Goal: Task Accomplishment & Management: Use online tool/utility

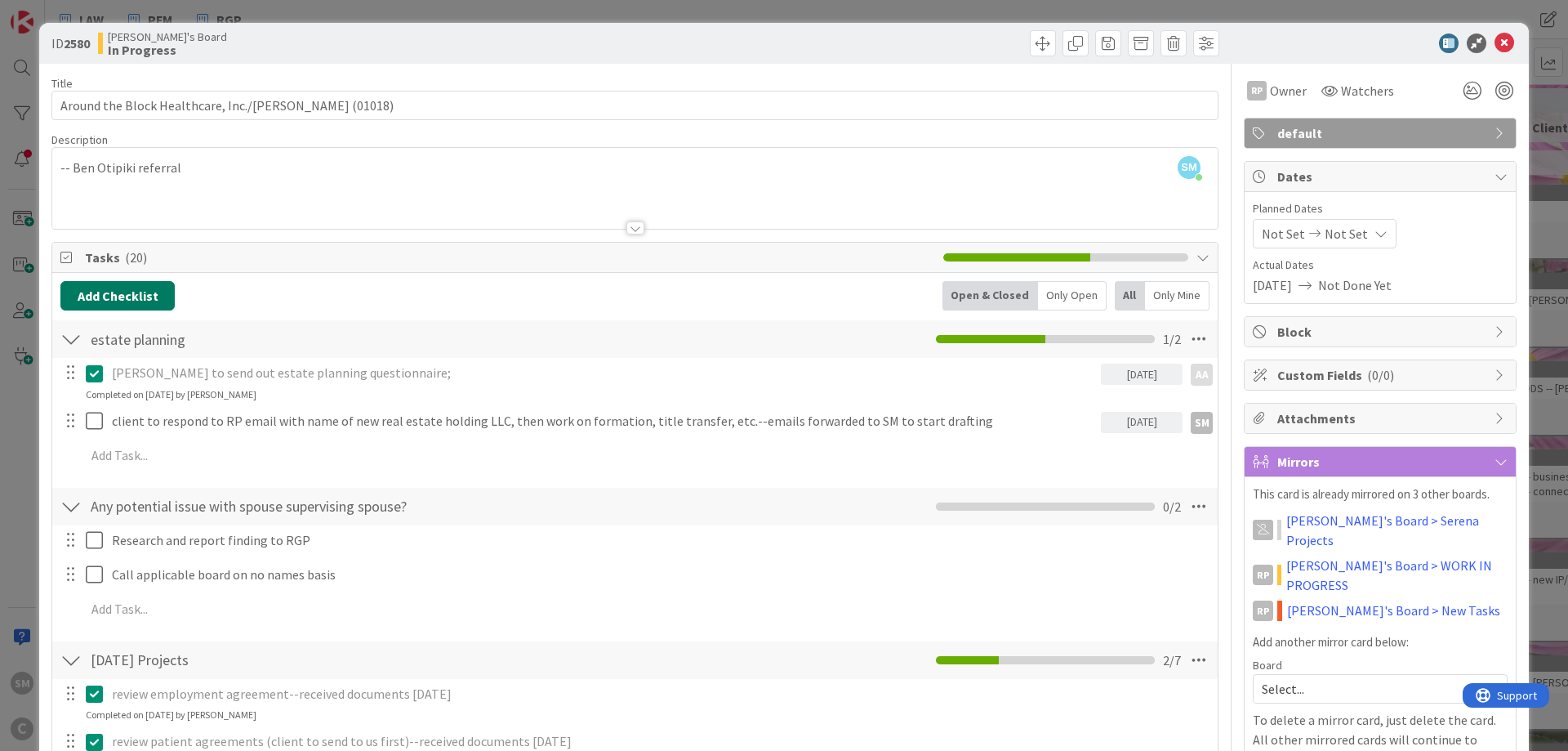
click at [138, 295] on button "Add Checklist" at bounding box center [117, 296] width 114 height 30
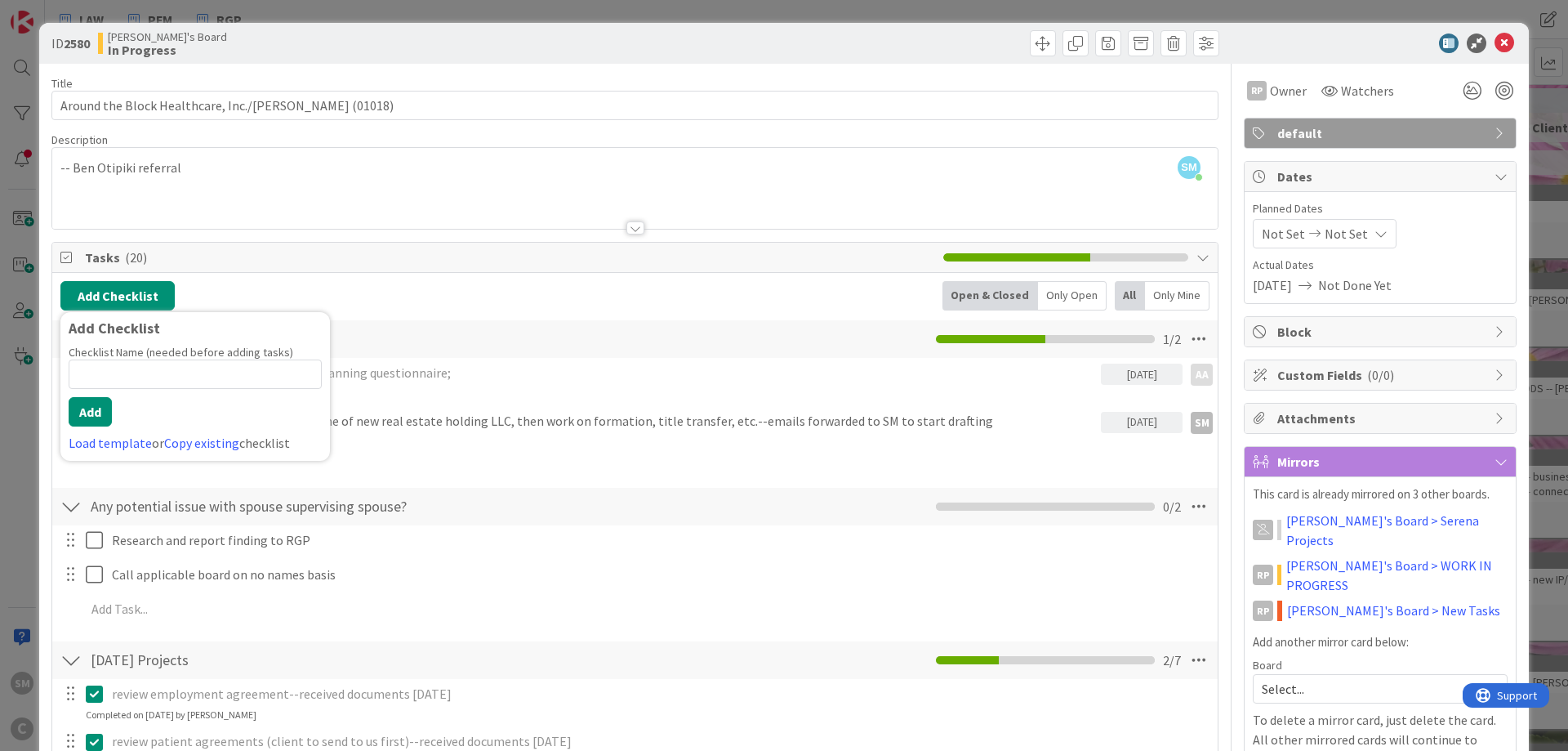
click at [110, 377] on input at bounding box center [195, 374] width 253 height 30
click at [114, 440] on link "Load template" at bounding box center [110, 443] width 83 height 17
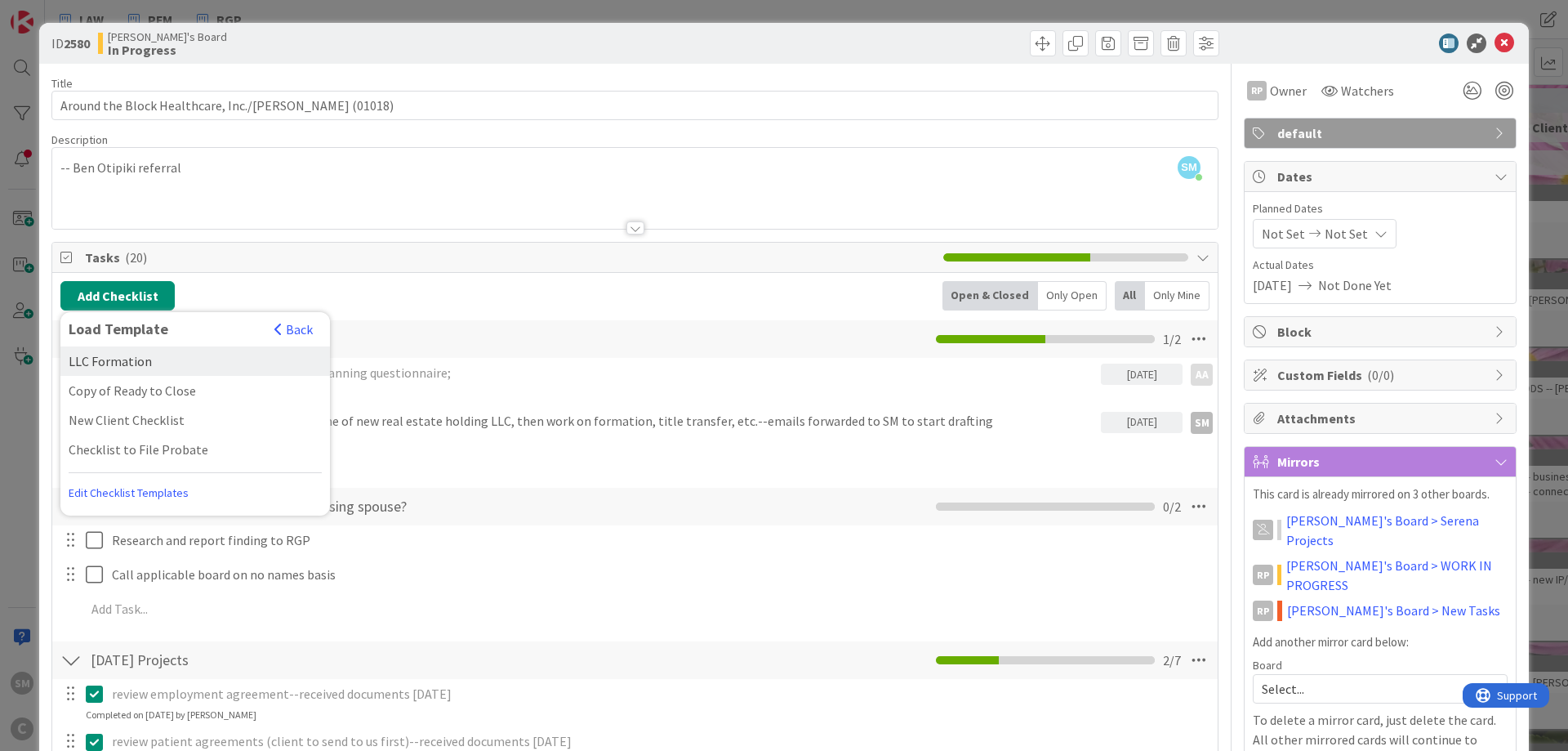
click at [147, 365] on div "LLC Formation" at bounding box center [195, 361] width 270 height 30
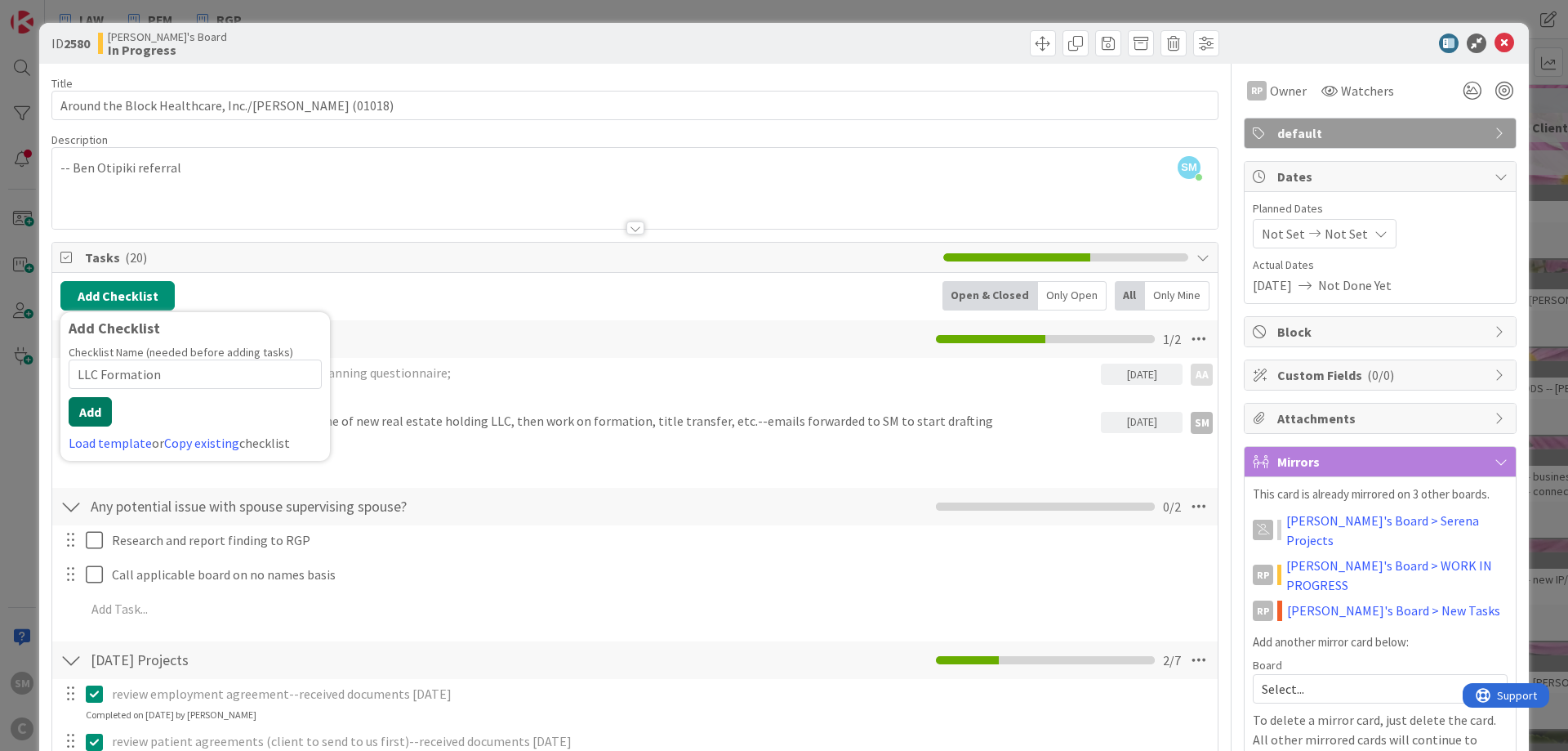
click at [83, 412] on button "Add" at bounding box center [90, 412] width 43 height 30
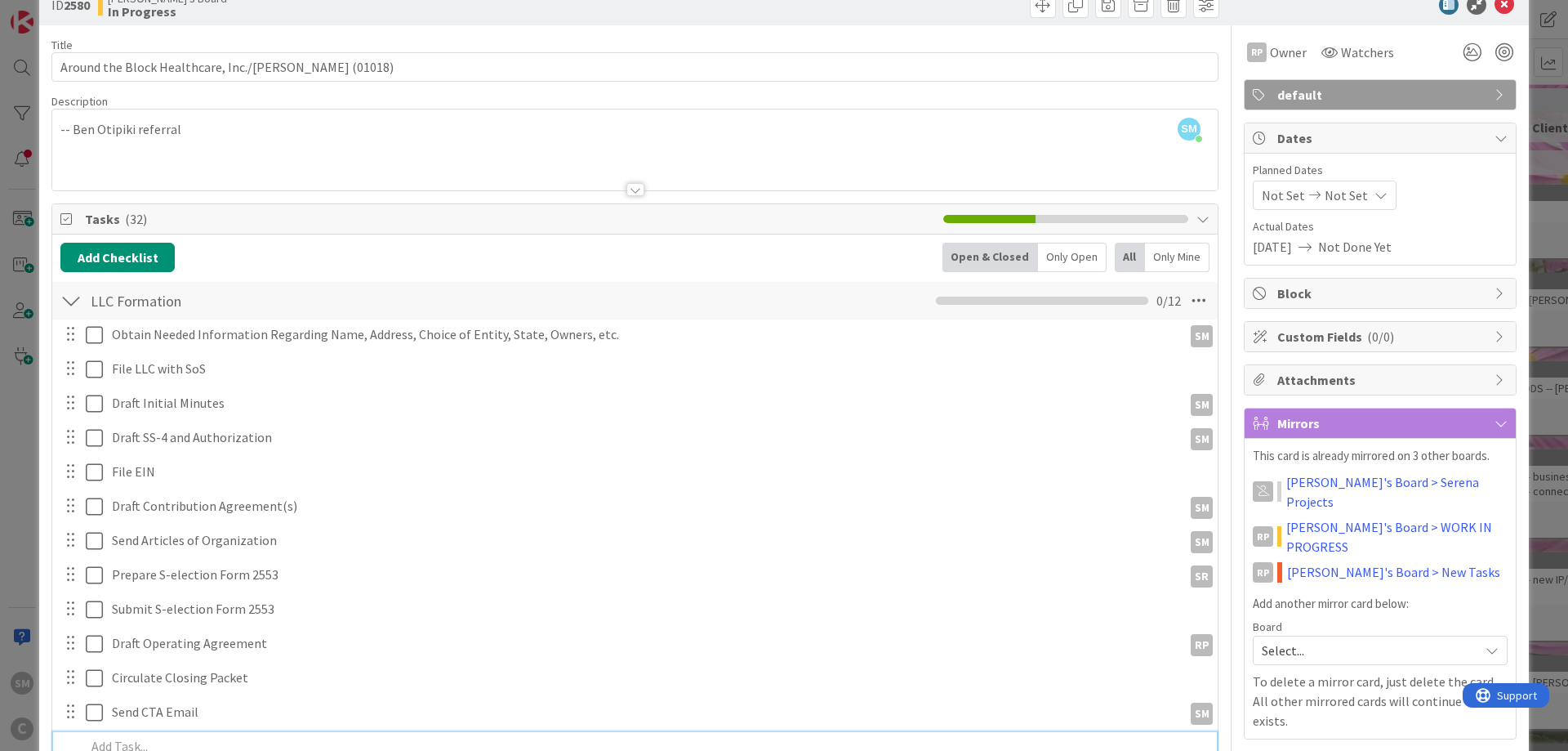
scroll to position [17, 0]
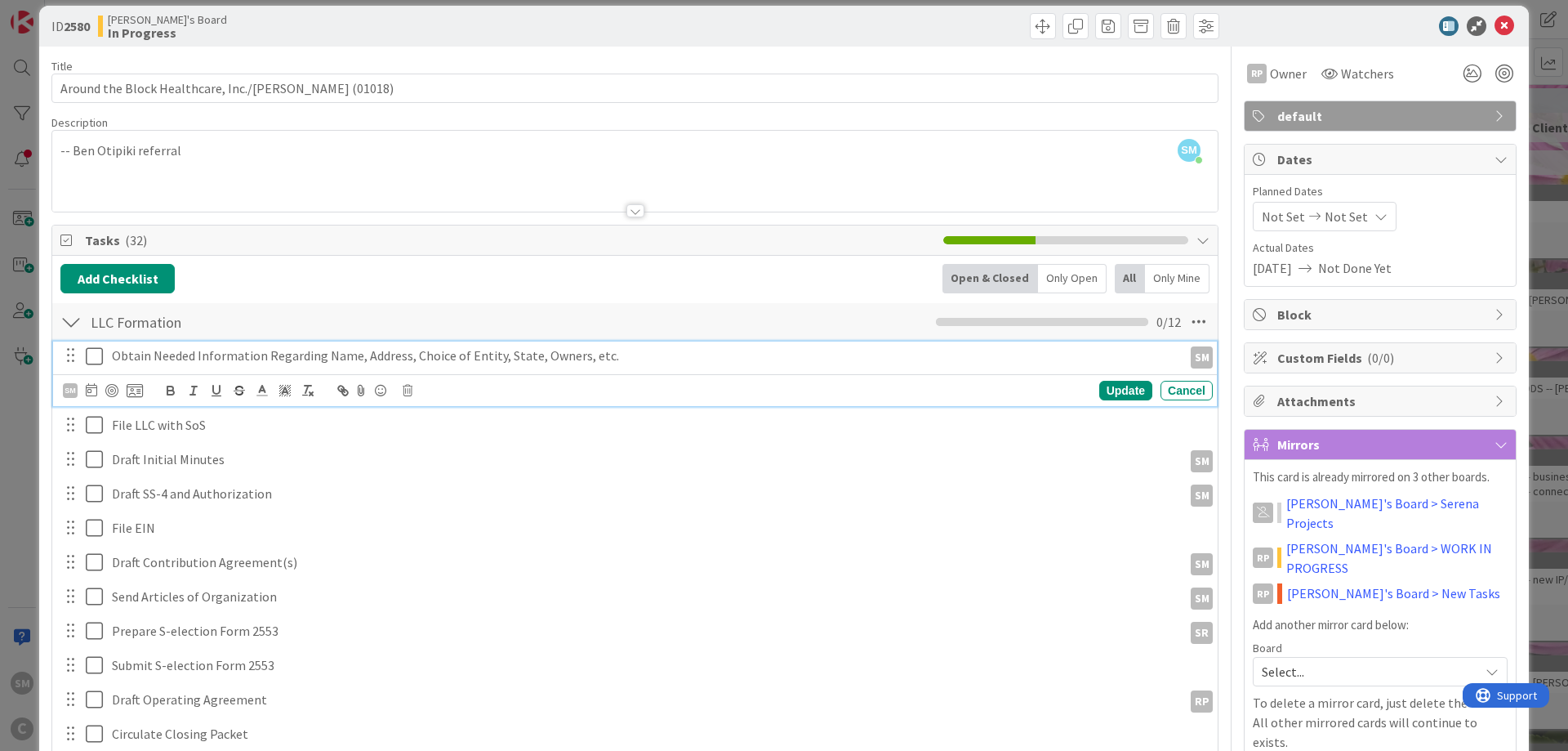
click at [148, 355] on p "Obtain Needed Information Regarding Name, Address, Choice of Entity, State, Own…" at bounding box center [644, 356] width 1064 height 19
click at [102, 356] on icon at bounding box center [98, 356] width 24 height 20
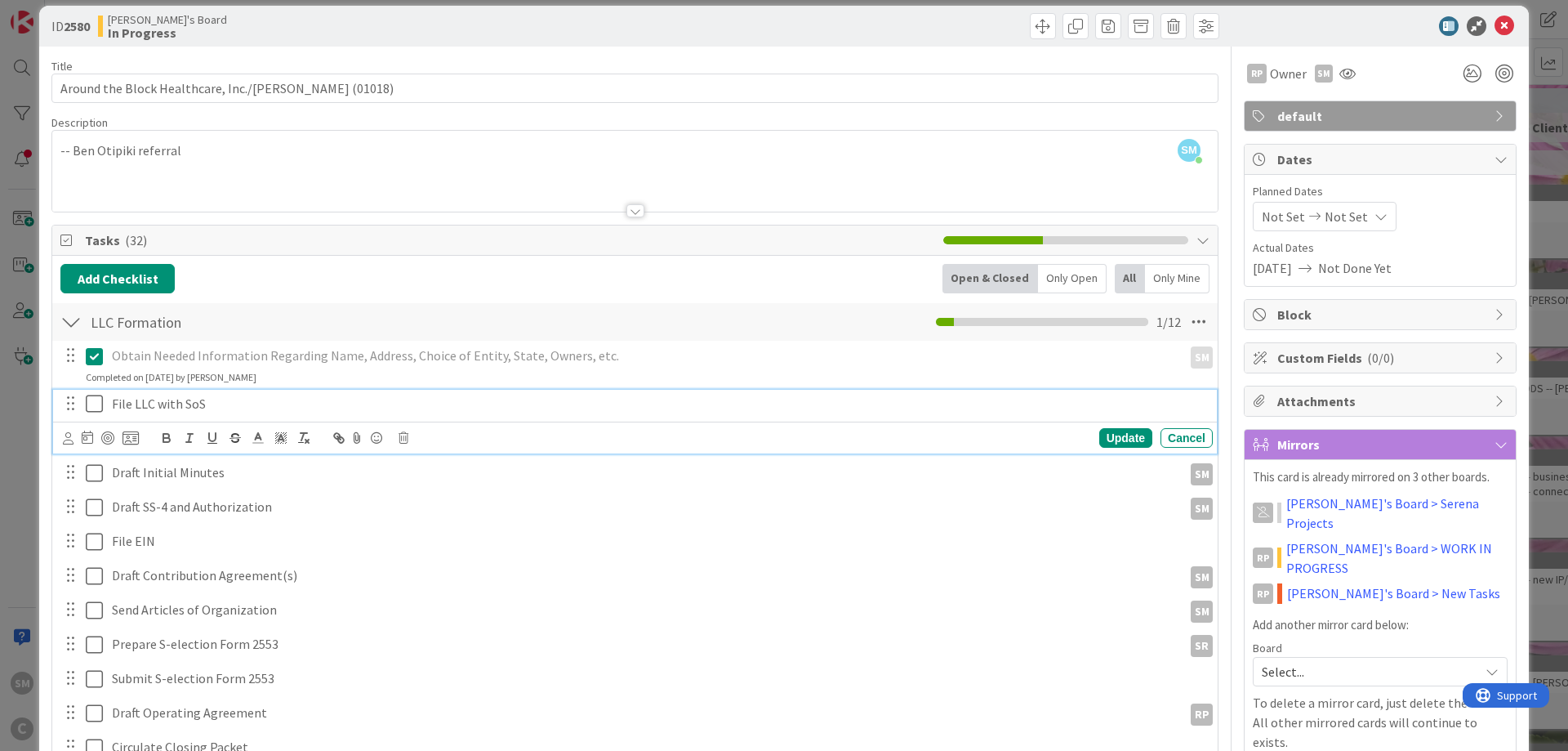
click at [251, 399] on p "File LLC with SoS" at bounding box center [659, 405] width 1094 height 19
click at [96, 401] on icon at bounding box center [98, 404] width 24 height 20
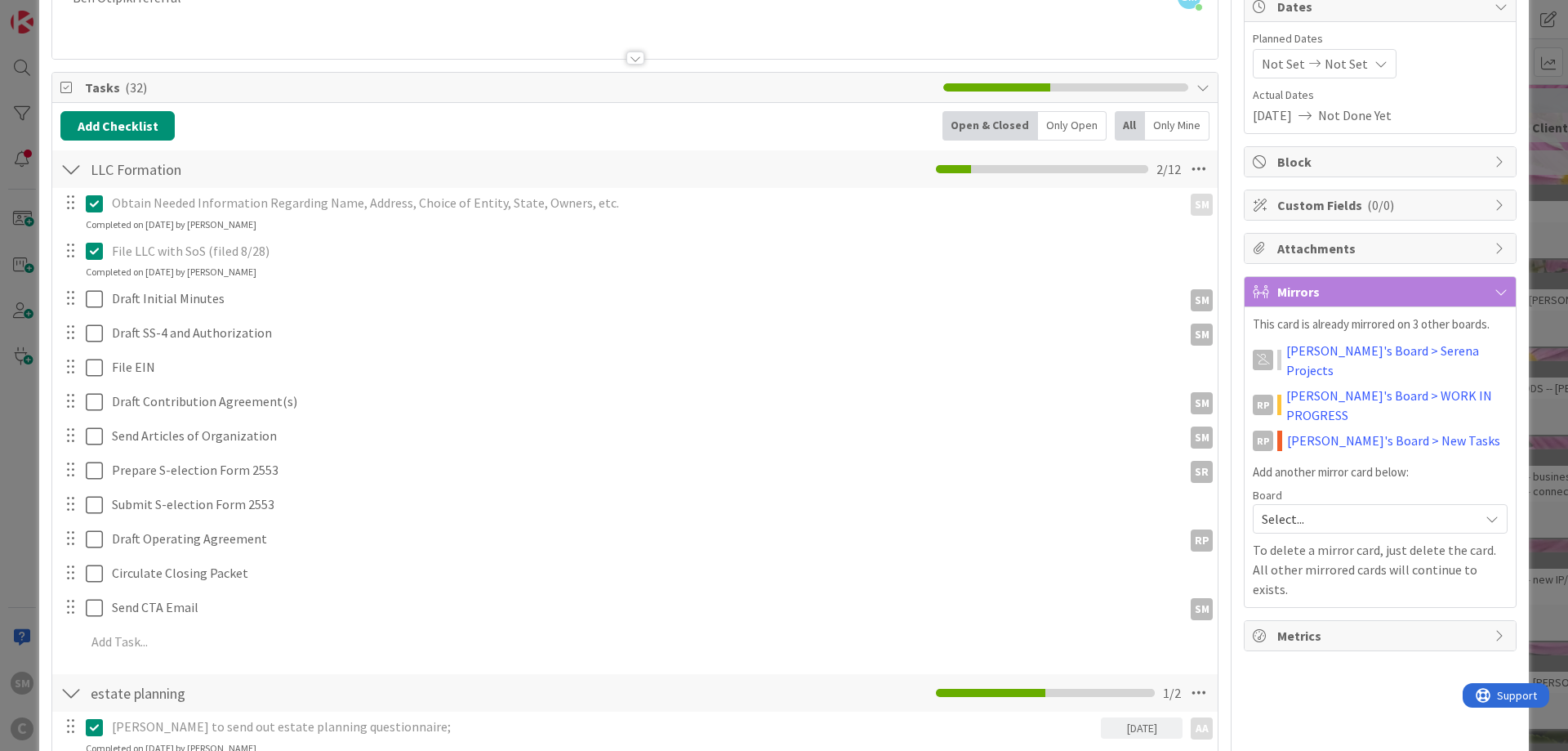
scroll to position [213, 0]
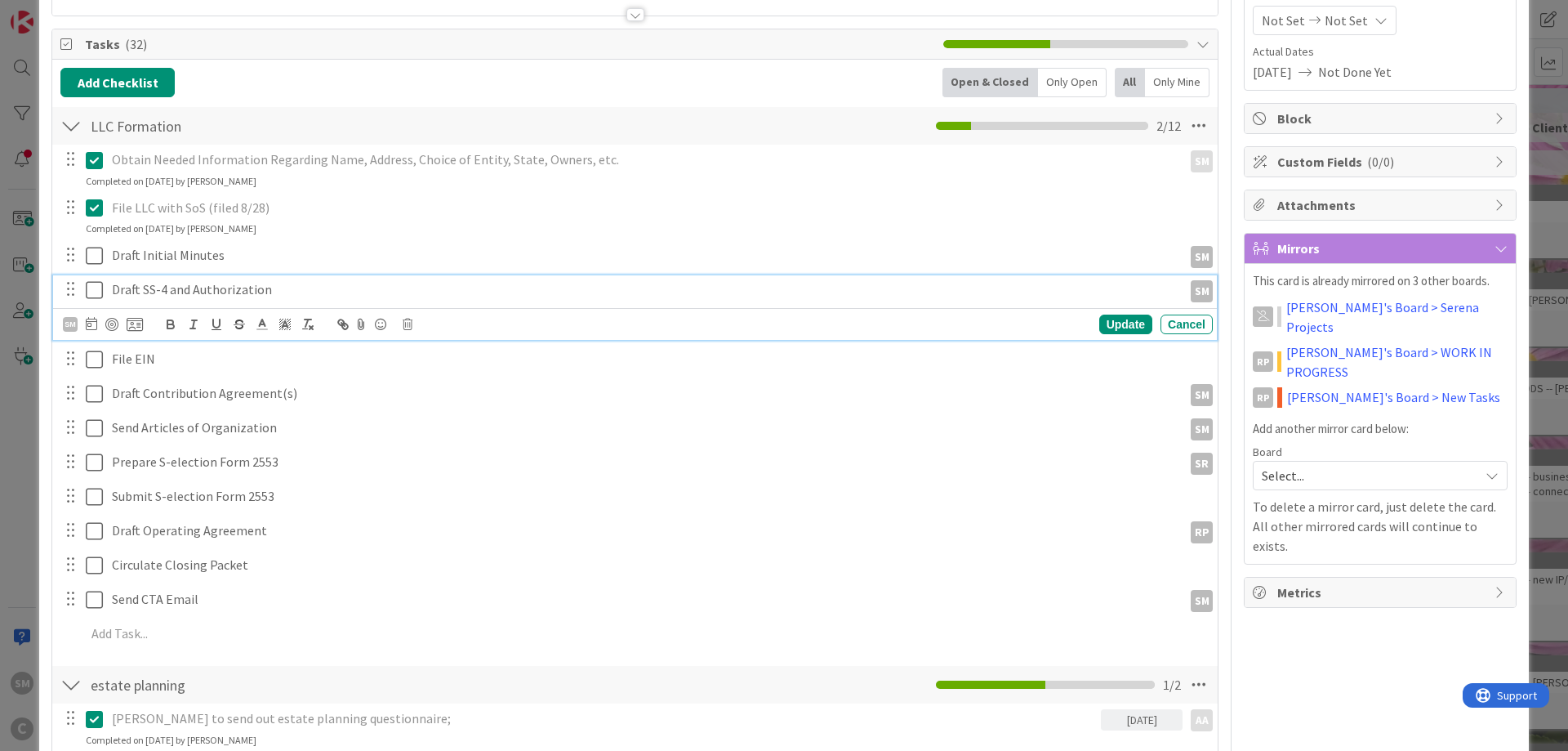
click at [96, 289] on icon at bounding box center [98, 290] width 24 height 20
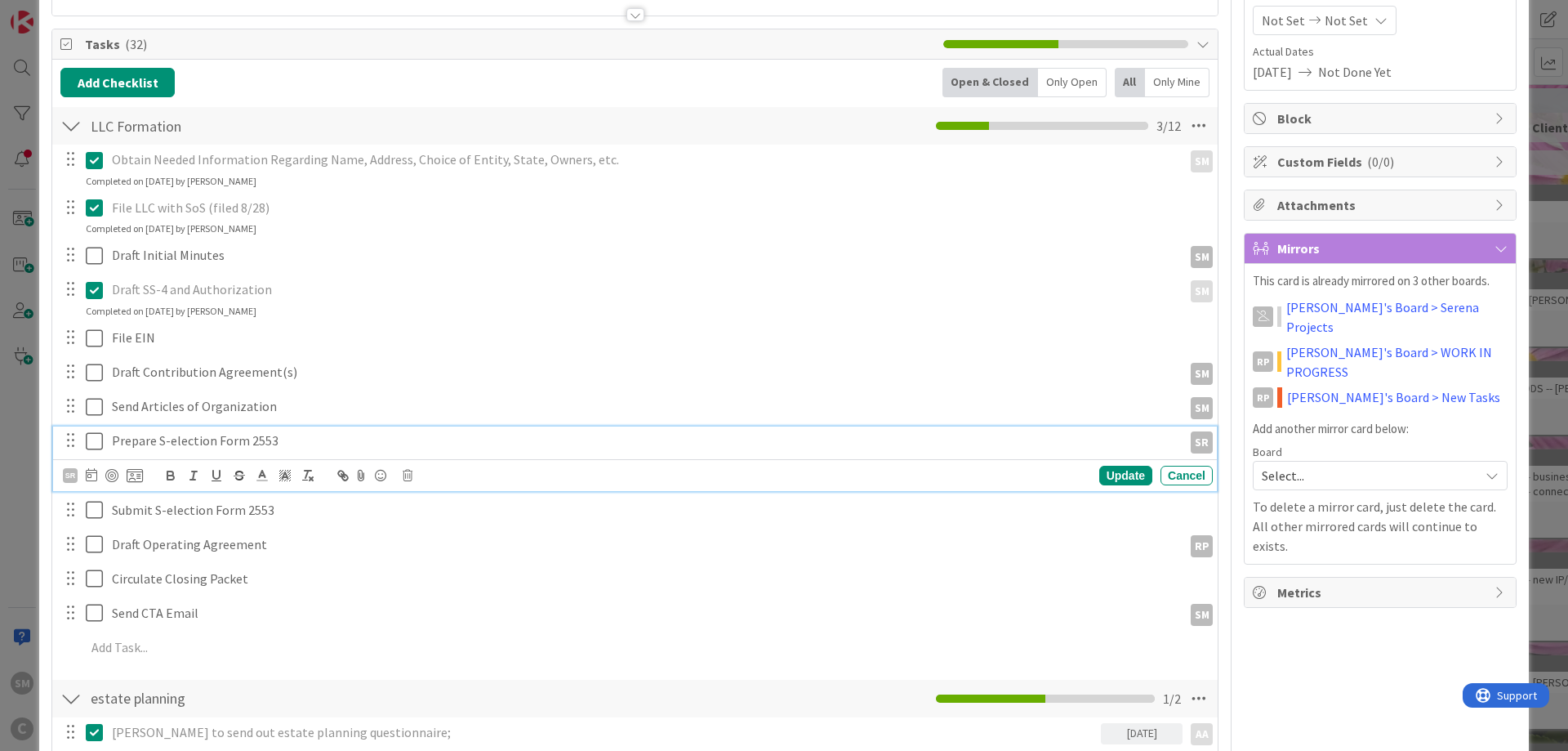
click at [267, 439] on p "Prepare S-election Form 2553" at bounding box center [644, 441] width 1064 height 19
click at [411, 475] on icon at bounding box center [407, 475] width 10 height 11
click at [445, 549] on div "Delete" at bounding box center [449, 545] width 60 height 30
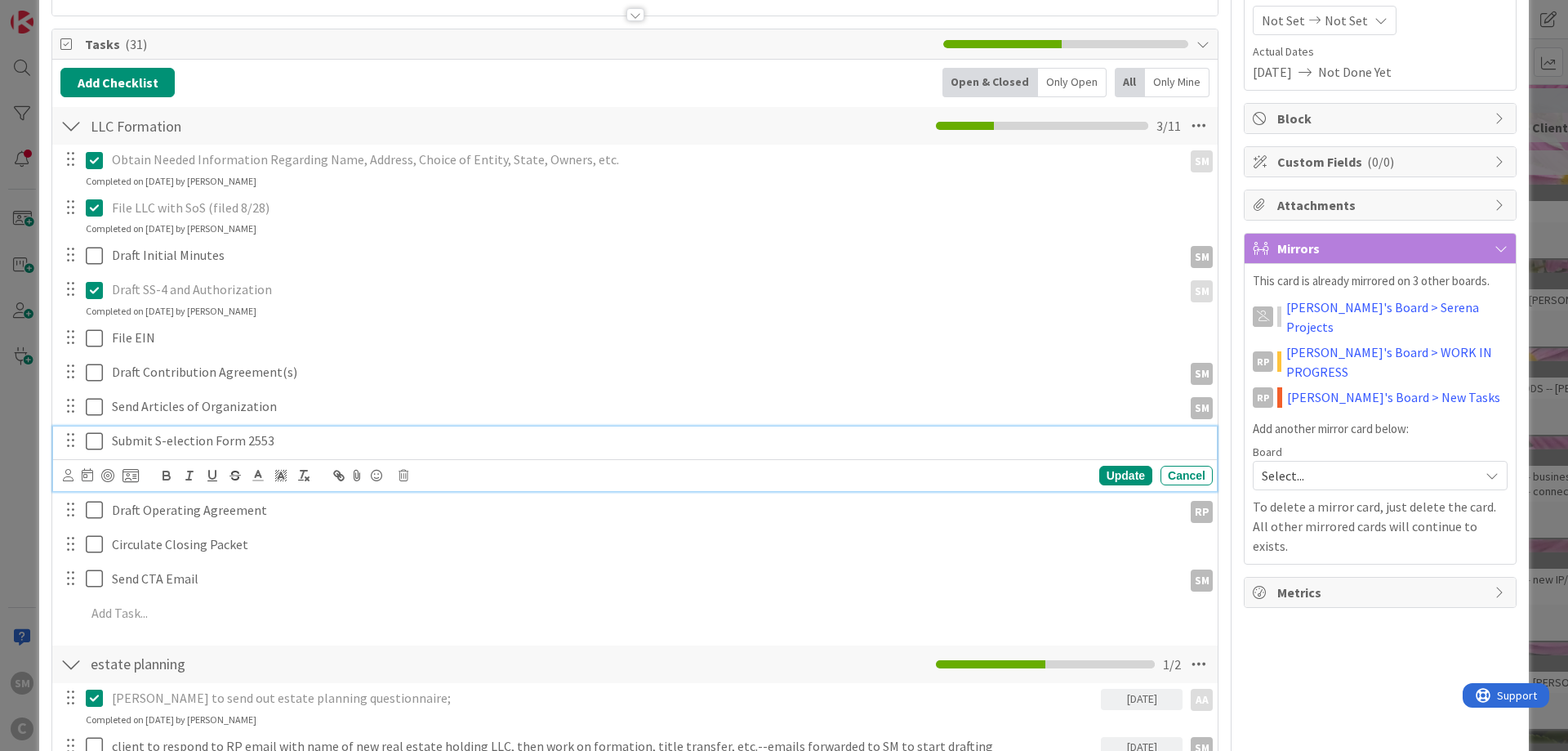
click at [258, 443] on p "Submit S-election Form 2553" at bounding box center [659, 441] width 1094 height 19
click at [406, 480] on icon at bounding box center [403, 475] width 10 height 11
click at [446, 550] on div "Delete" at bounding box center [444, 545] width 60 height 30
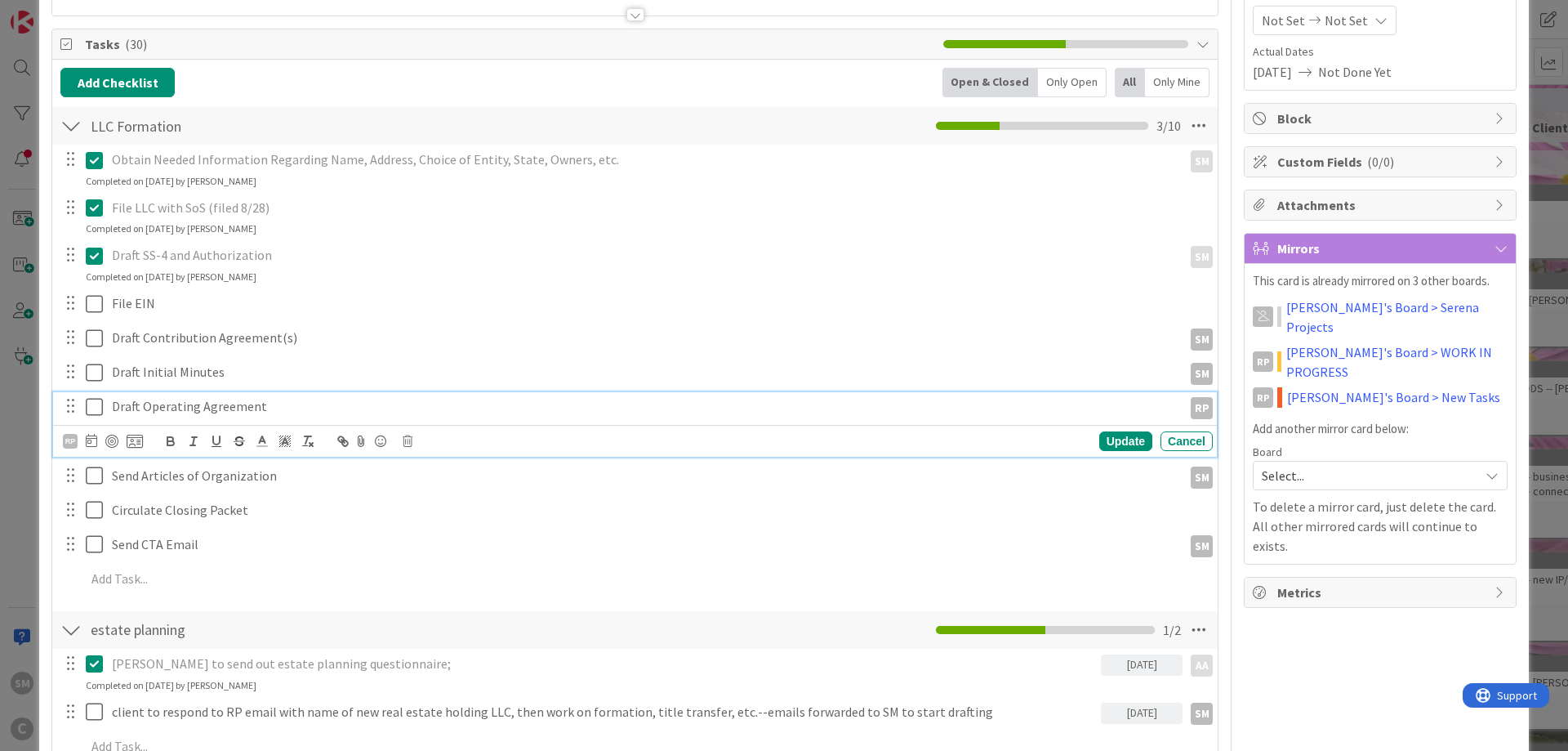
click at [177, 405] on p "Draft Operating Agreement" at bounding box center [644, 406] width 1064 height 19
click at [74, 440] on div "RP" at bounding box center [70, 441] width 15 height 15
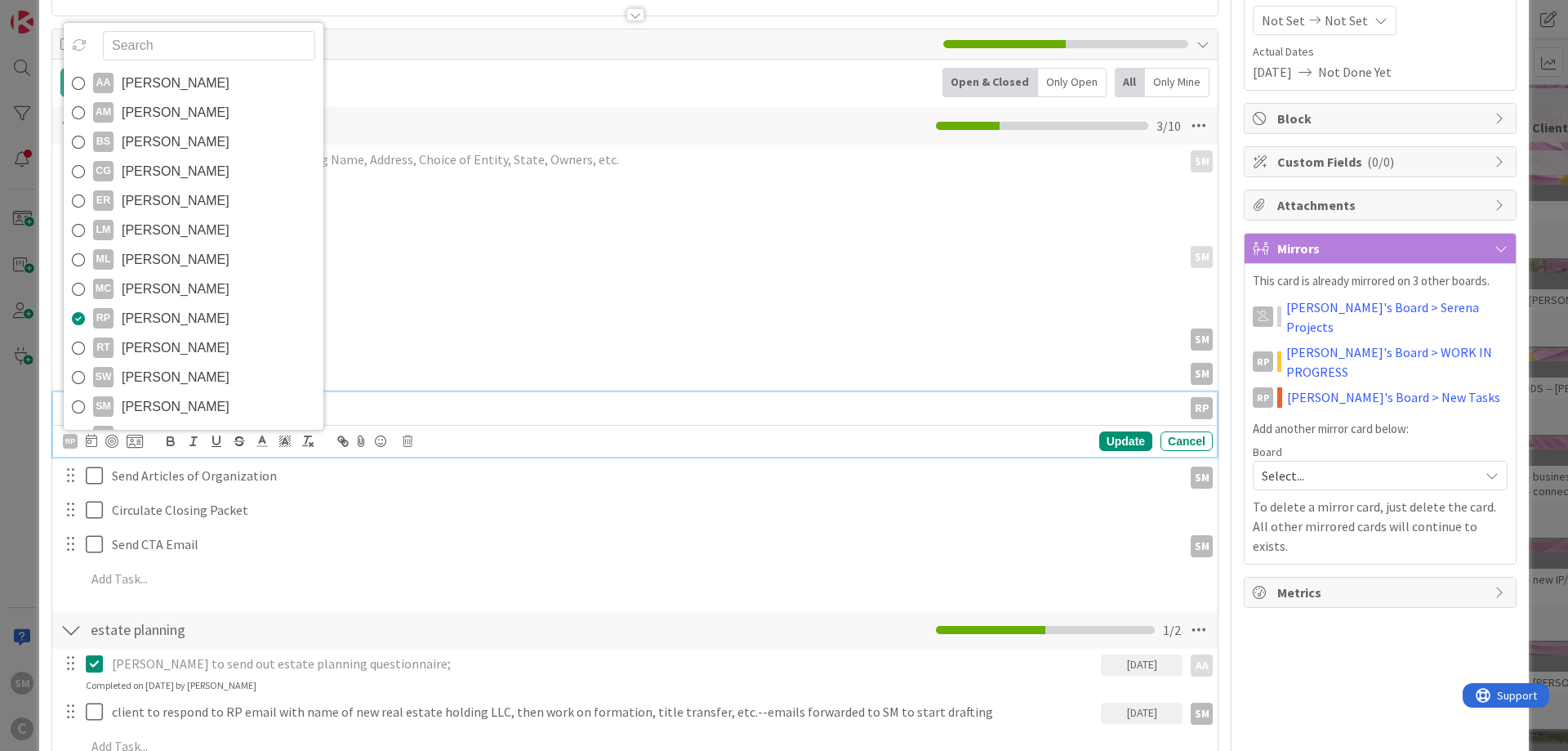
click at [150, 406] on span "[PERSON_NAME]" at bounding box center [176, 407] width 108 height 24
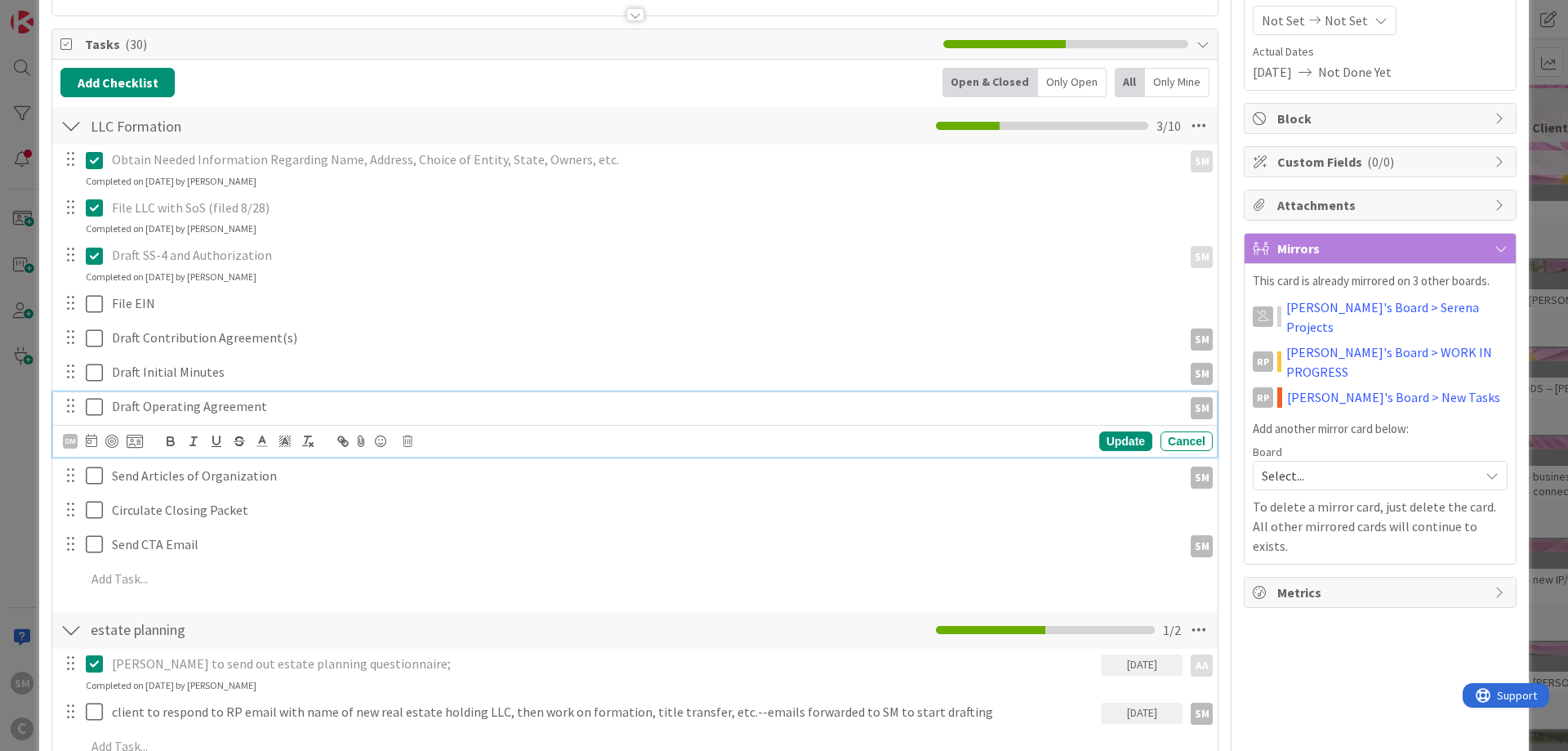
drag, startPoint x: 1142, startPoint y: 437, endPoint x: 1081, endPoint y: 436, distance: 61.0
click at [1142, 436] on div "Update" at bounding box center [1125, 441] width 53 height 20
click at [225, 441] on p "Send Articles of Organization" at bounding box center [644, 441] width 1064 height 19
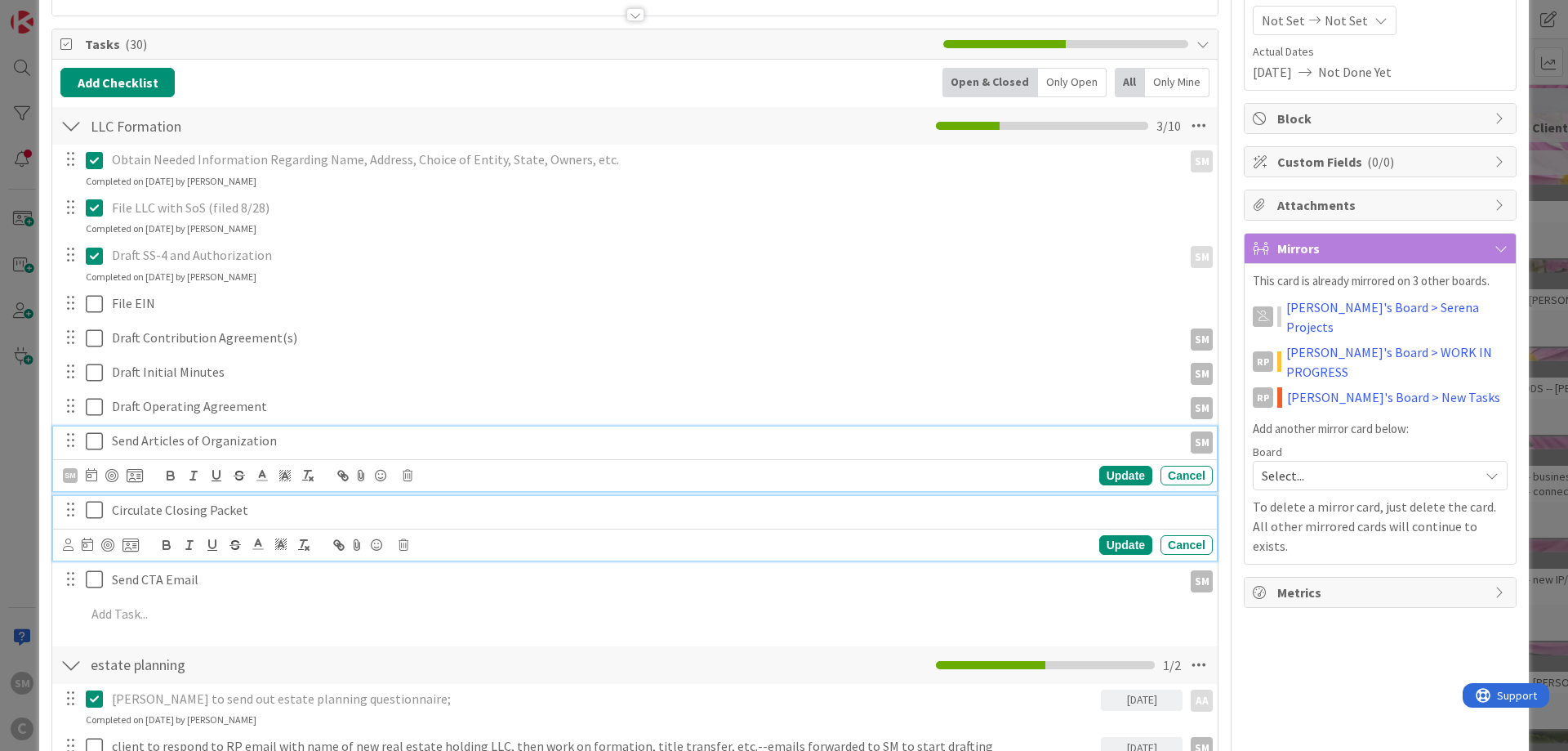
click at [153, 501] on p "Circulate Closing Packet" at bounding box center [659, 511] width 1094 height 19
click at [221, 444] on p "Send Articles of Organization" at bounding box center [644, 441] width 1064 height 19
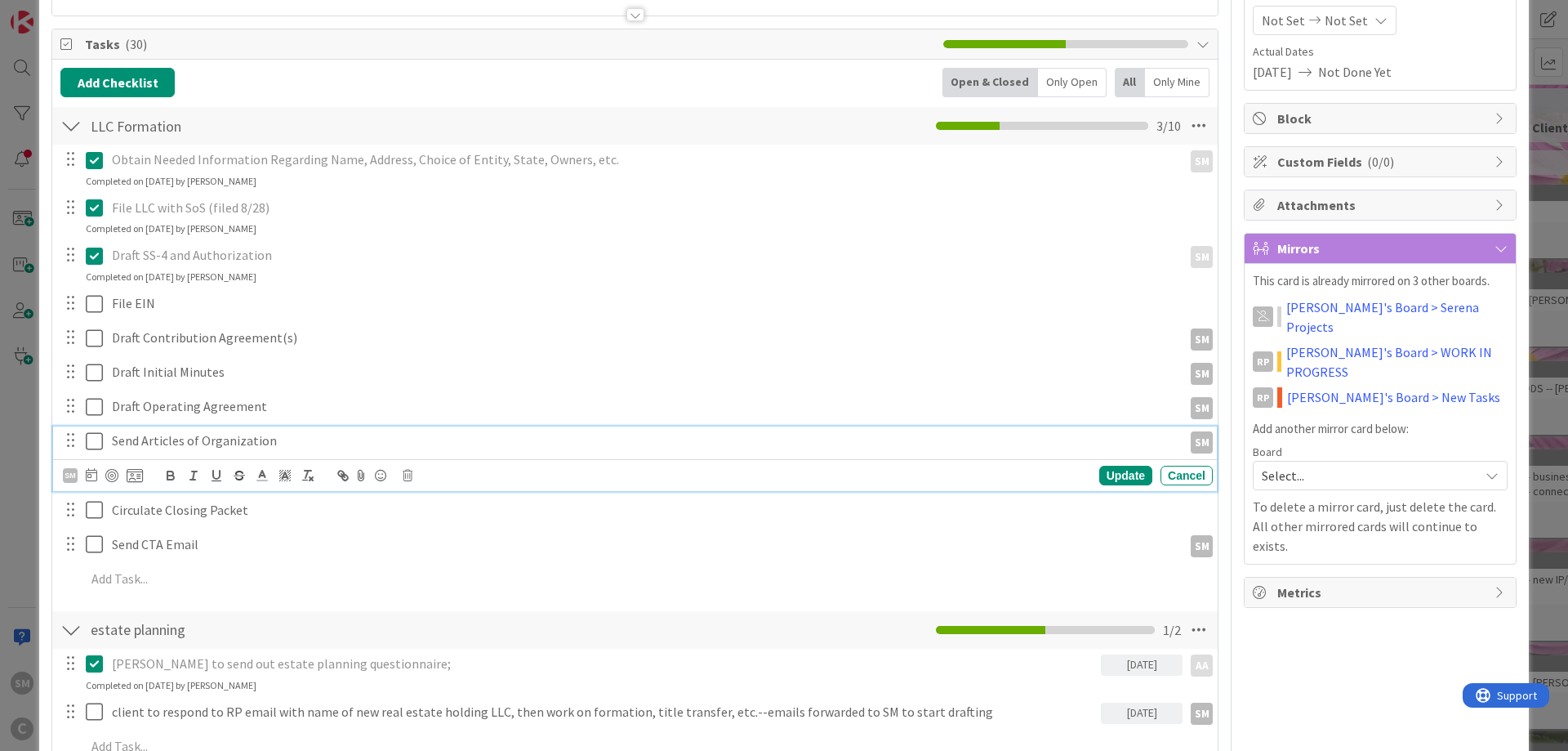
click at [295, 444] on p "Send Articles of Organization" at bounding box center [644, 441] width 1064 height 19
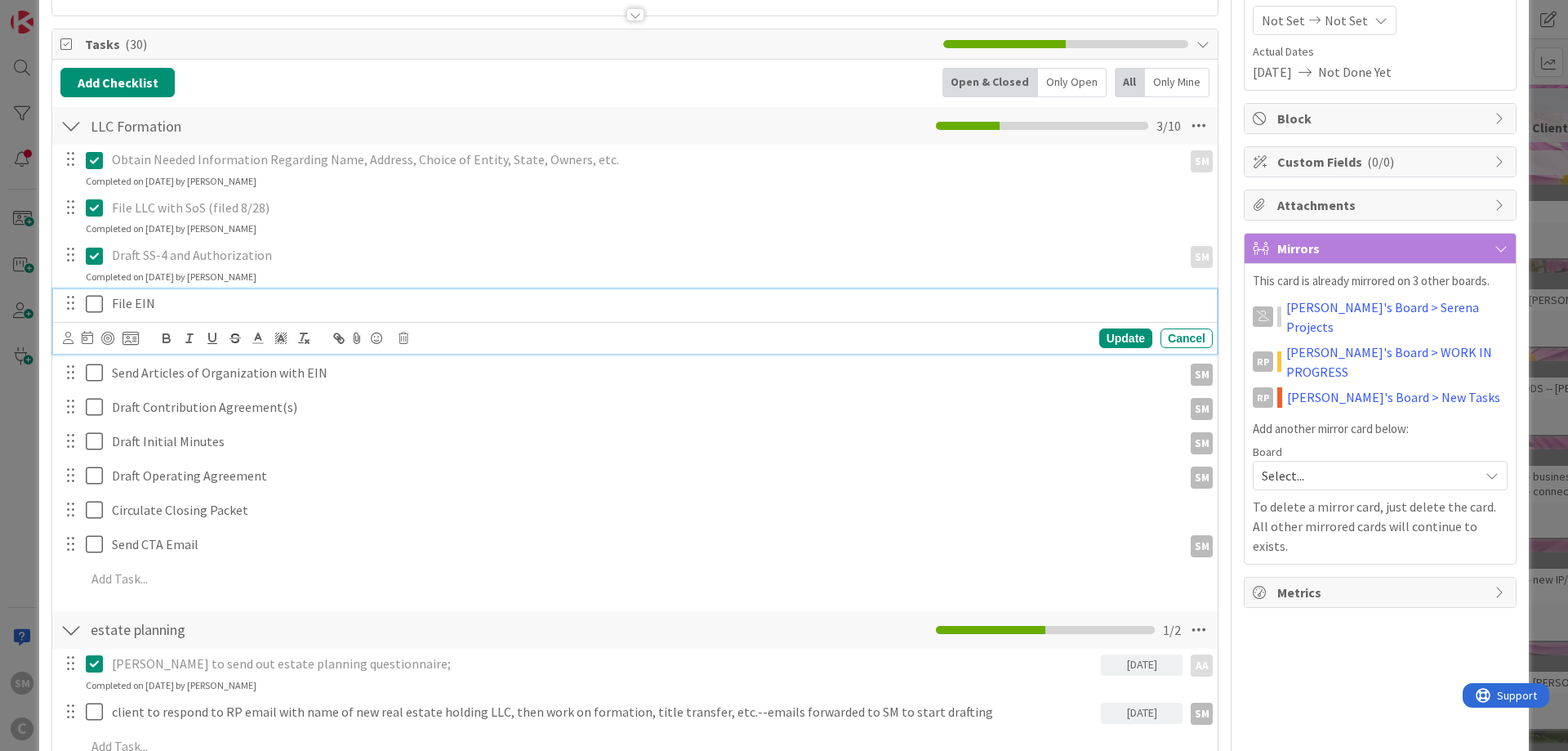
click at [202, 302] on p "File EIN" at bounding box center [659, 304] width 1094 height 19
click at [65, 341] on icon at bounding box center [68, 338] width 10 height 12
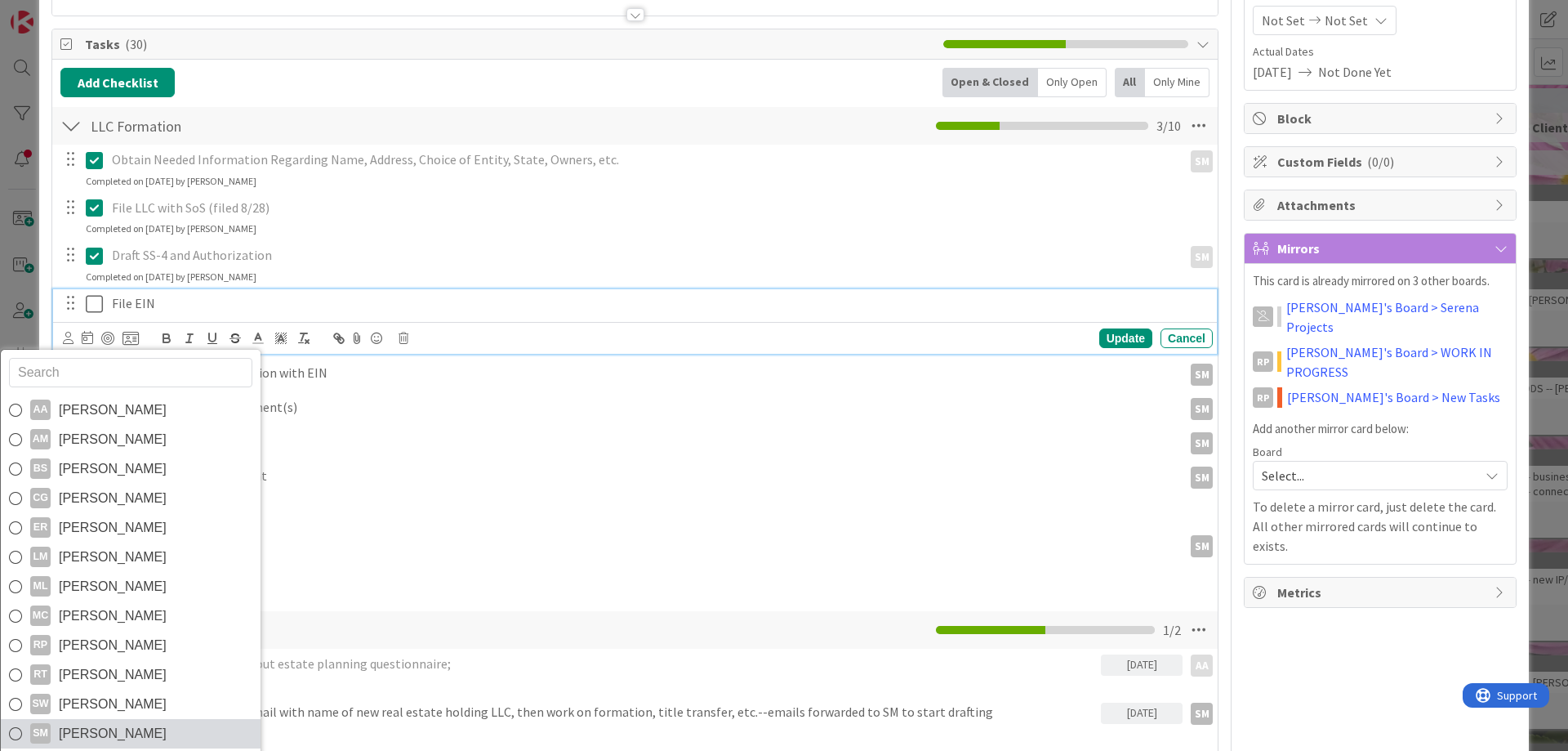
click at [132, 740] on span "[PERSON_NAME]" at bounding box center [113, 734] width 108 height 24
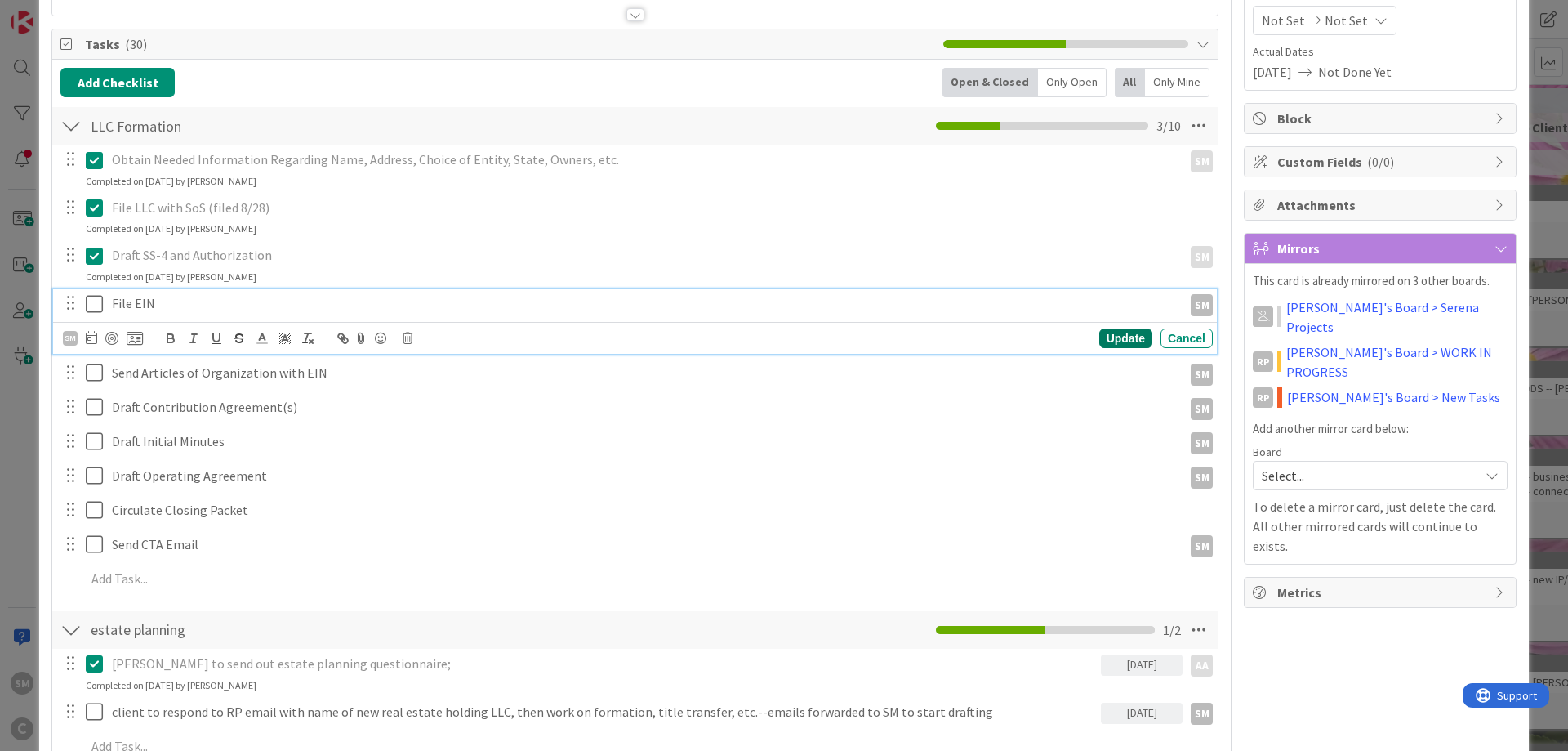
click at [1122, 339] on div "Update" at bounding box center [1125, 338] width 53 height 20
click at [176, 306] on p "File EIN" at bounding box center [644, 304] width 1064 height 19
click at [88, 334] on icon at bounding box center [91, 337] width 11 height 13
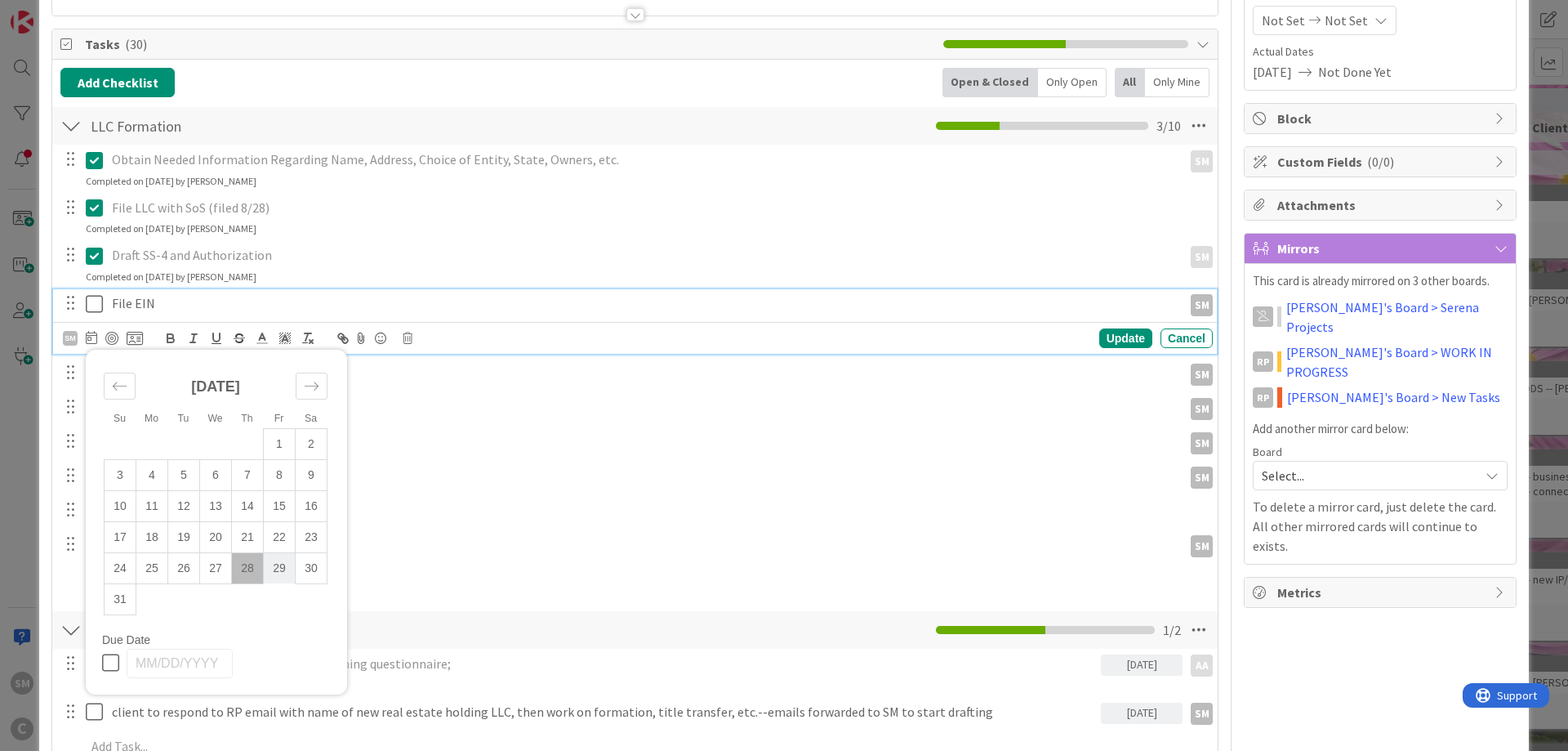
click at [288, 567] on td "29" at bounding box center [279, 568] width 32 height 31
type input "[DATE]"
drag, startPoint x: 1124, startPoint y: 333, endPoint x: 739, endPoint y: 339, distance: 385.0
click at [1124, 334] on div "Update" at bounding box center [1125, 338] width 53 height 20
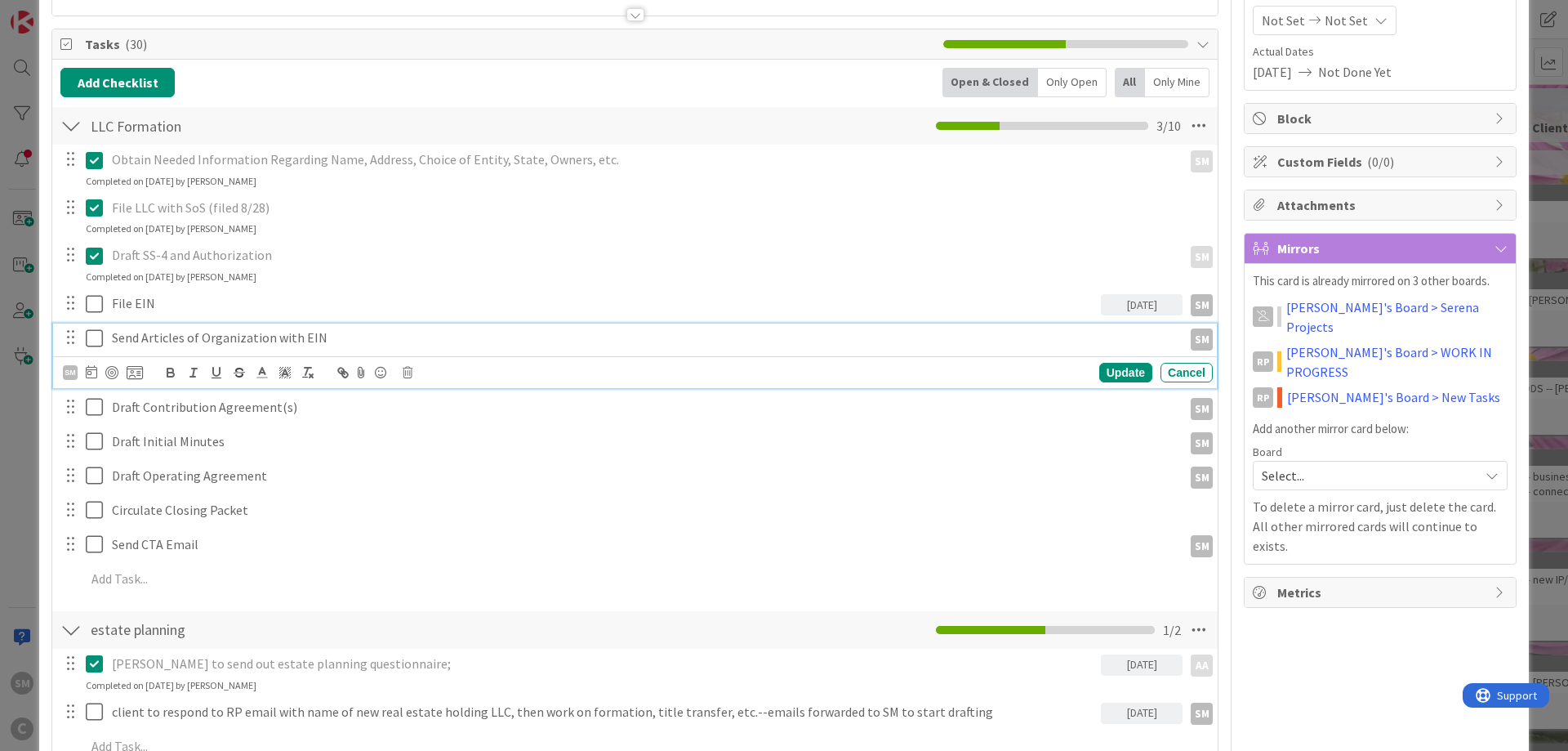
click at [226, 332] on p "Send Articles of Organization with EIN" at bounding box center [644, 338] width 1064 height 19
click at [93, 372] on icon at bounding box center [91, 372] width 11 height 13
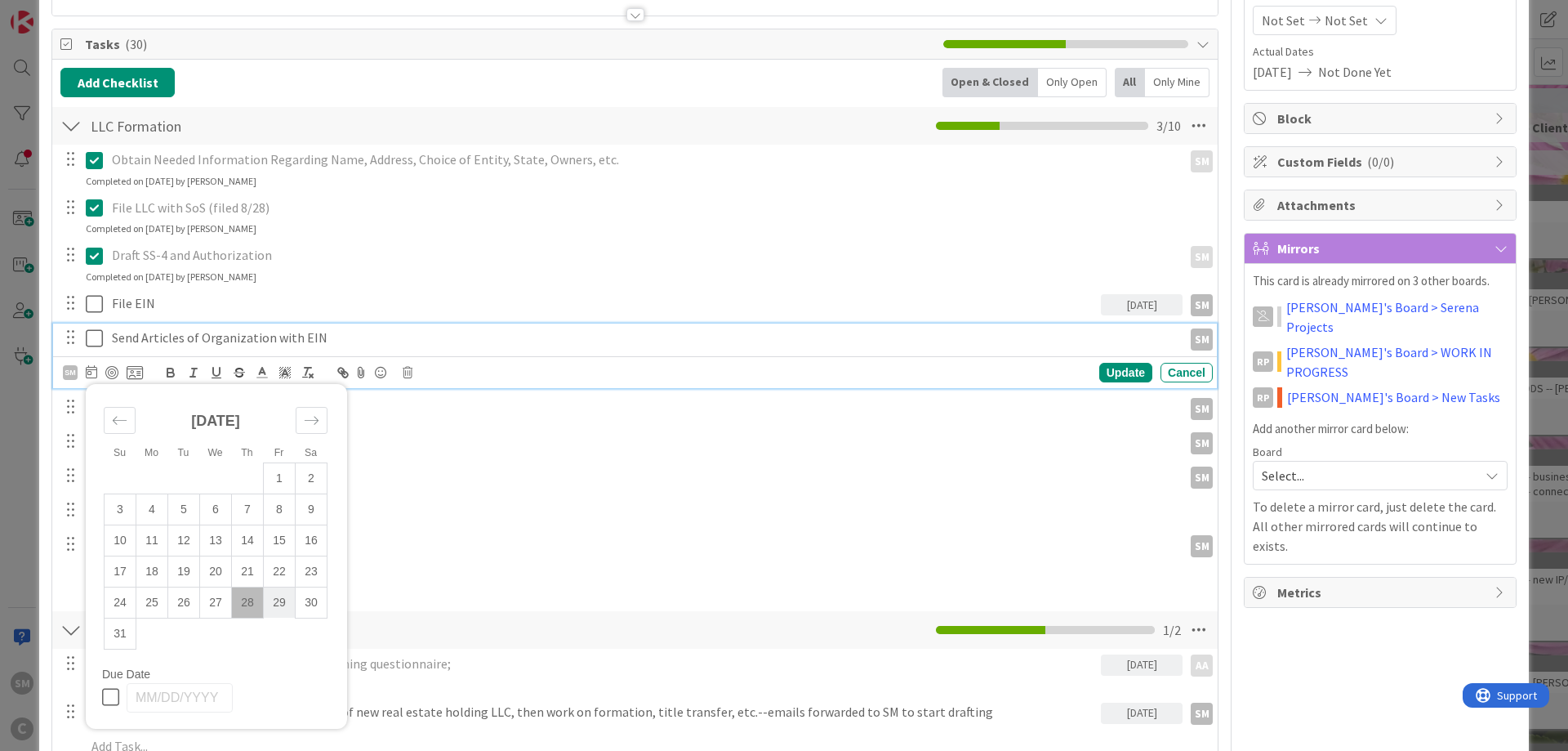
click at [277, 607] on td "29" at bounding box center [279, 602] width 32 height 31
type input "[DATE]"
click at [1124, 363] on div "Update" at bounding box center [1125, 372] width 53 height 20
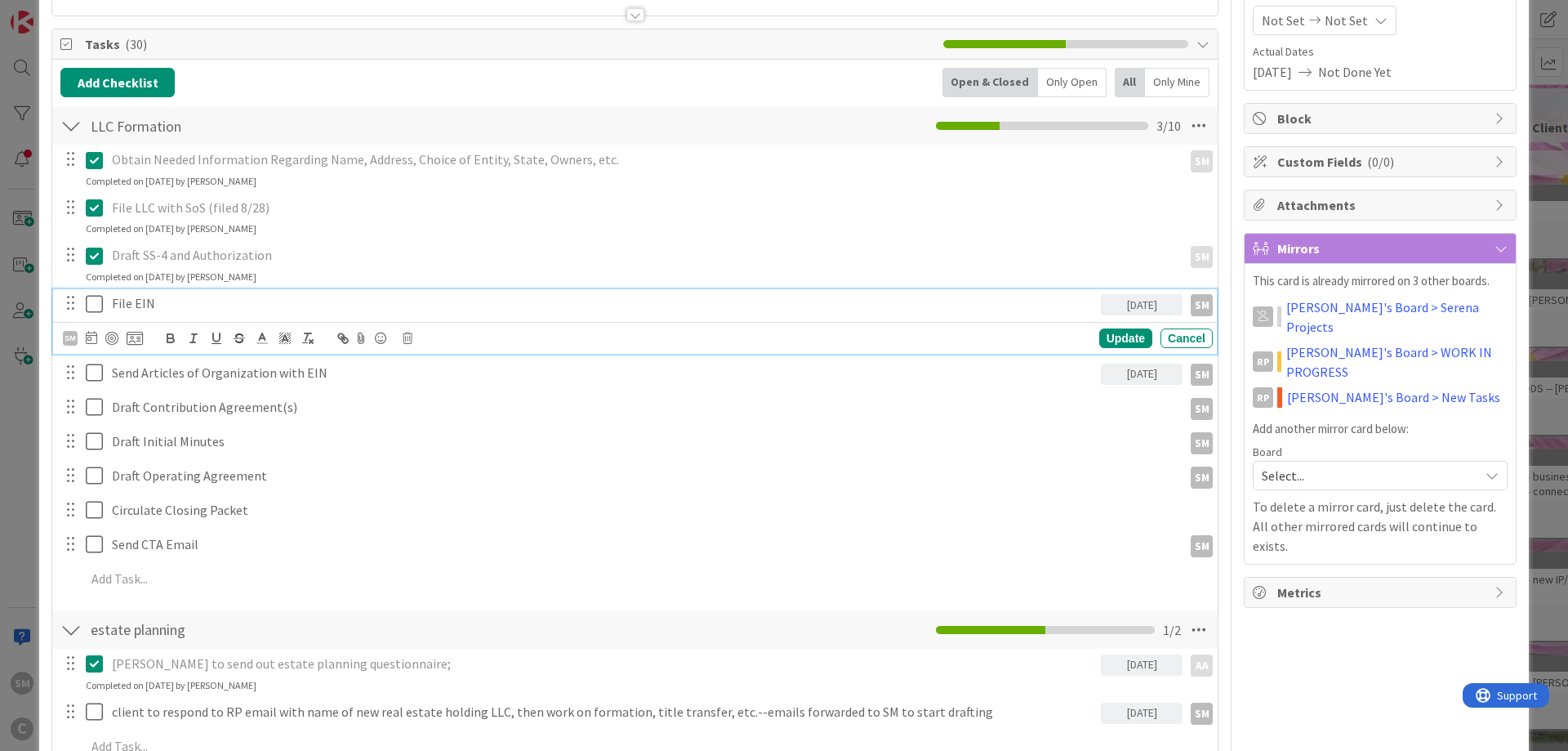
click at [194, 305] on p "File EIN" at bounding box center [604, 304] width 983 height 19
click at [264, 305] on p "File EIN (waiting for signed SS4)" at bounding box center [604, 304] width 983 height 19
click at [277, 304] on p "File EIN (waiting for signed SS4)" at bounding box center [604, 304] width 983 height 19
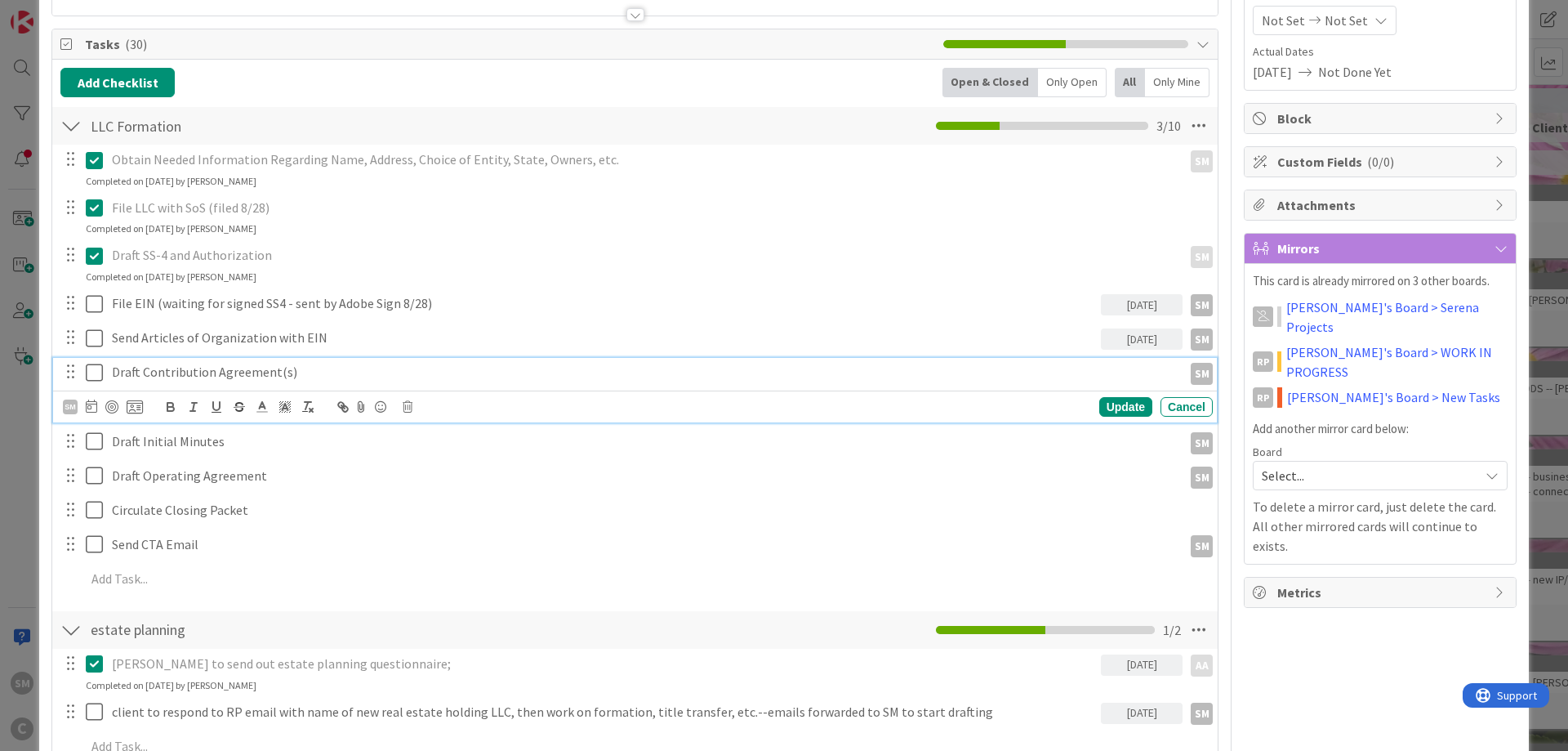
click at [182, 385] on div "Draft Contribution Agreement(s)" at bounding box center [644, 372] width 1078 height 29
click at [88, 406] on icon at bounding box center [91, 406] width 11 height 13
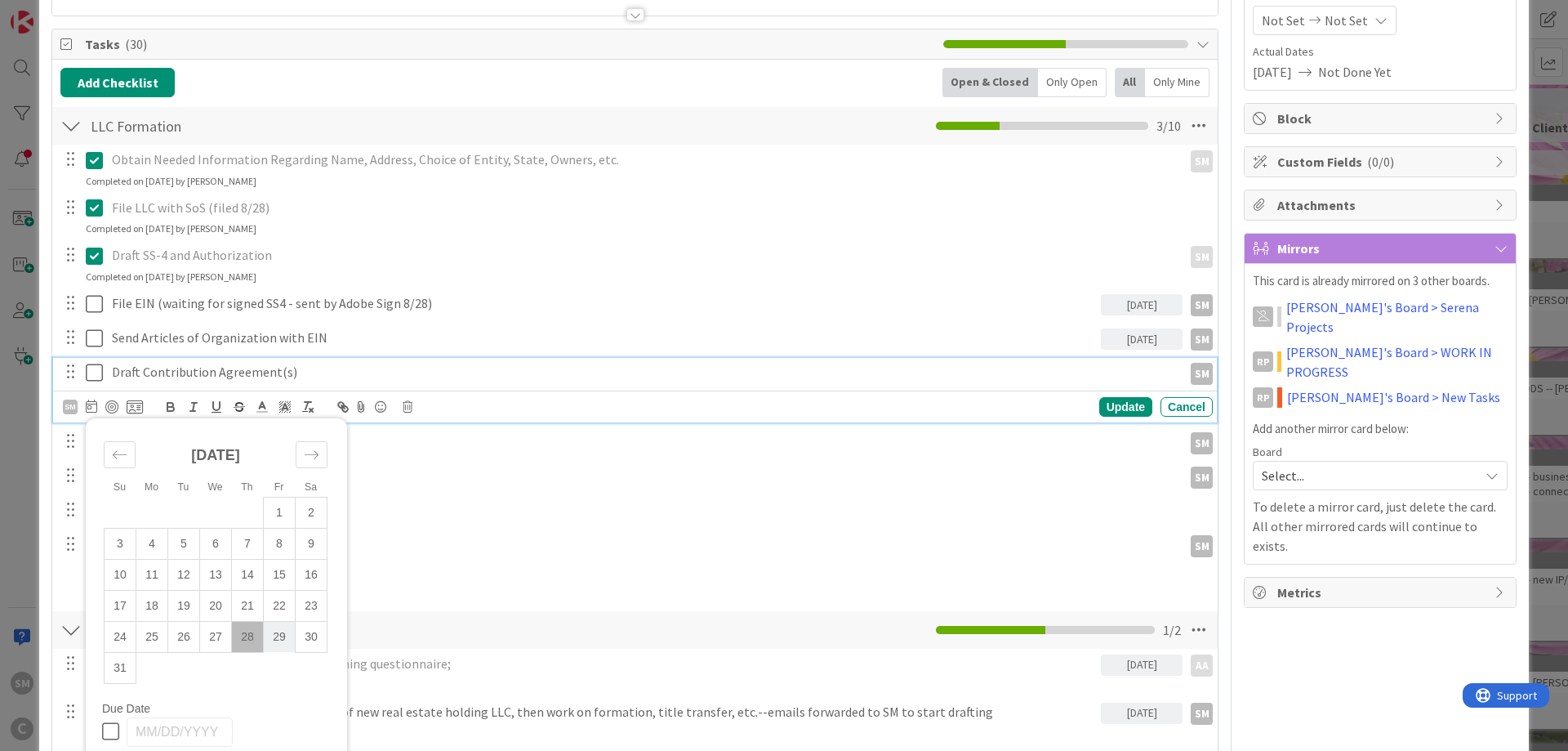
click at [284, 649] on td "29" at bounding box center [279, 637] width 32 height 31
type input "[DATE]"
click at [1124, 408] on div "Update" at bounding box center [1125, 406] width 53 height 20
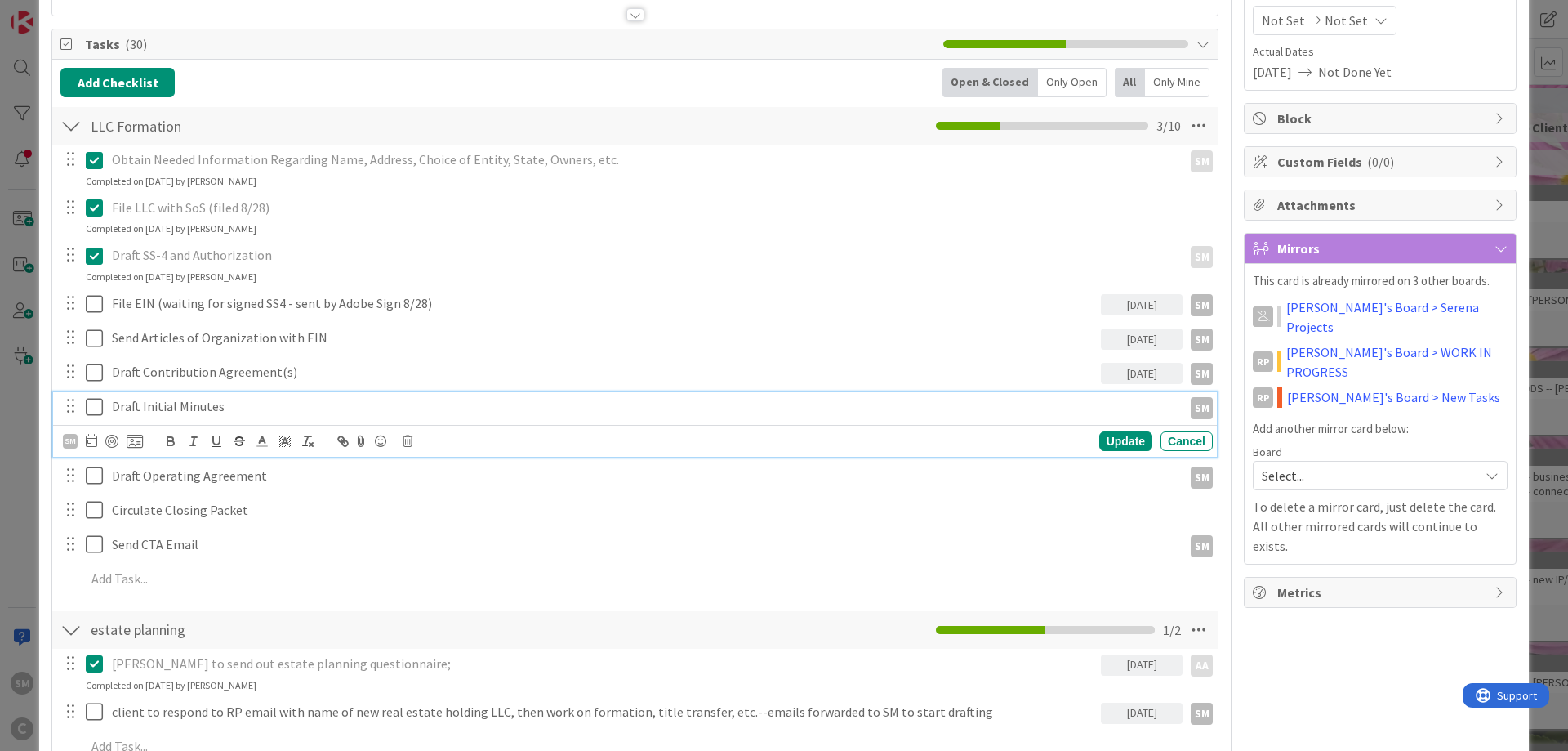
click at [207, 405] on p "Draft Initial Minutes" at bounding box center [644, 406] width 1064 height 19
click at [91, 442] on icon at bounding box center [91, 440] width 11 height 13
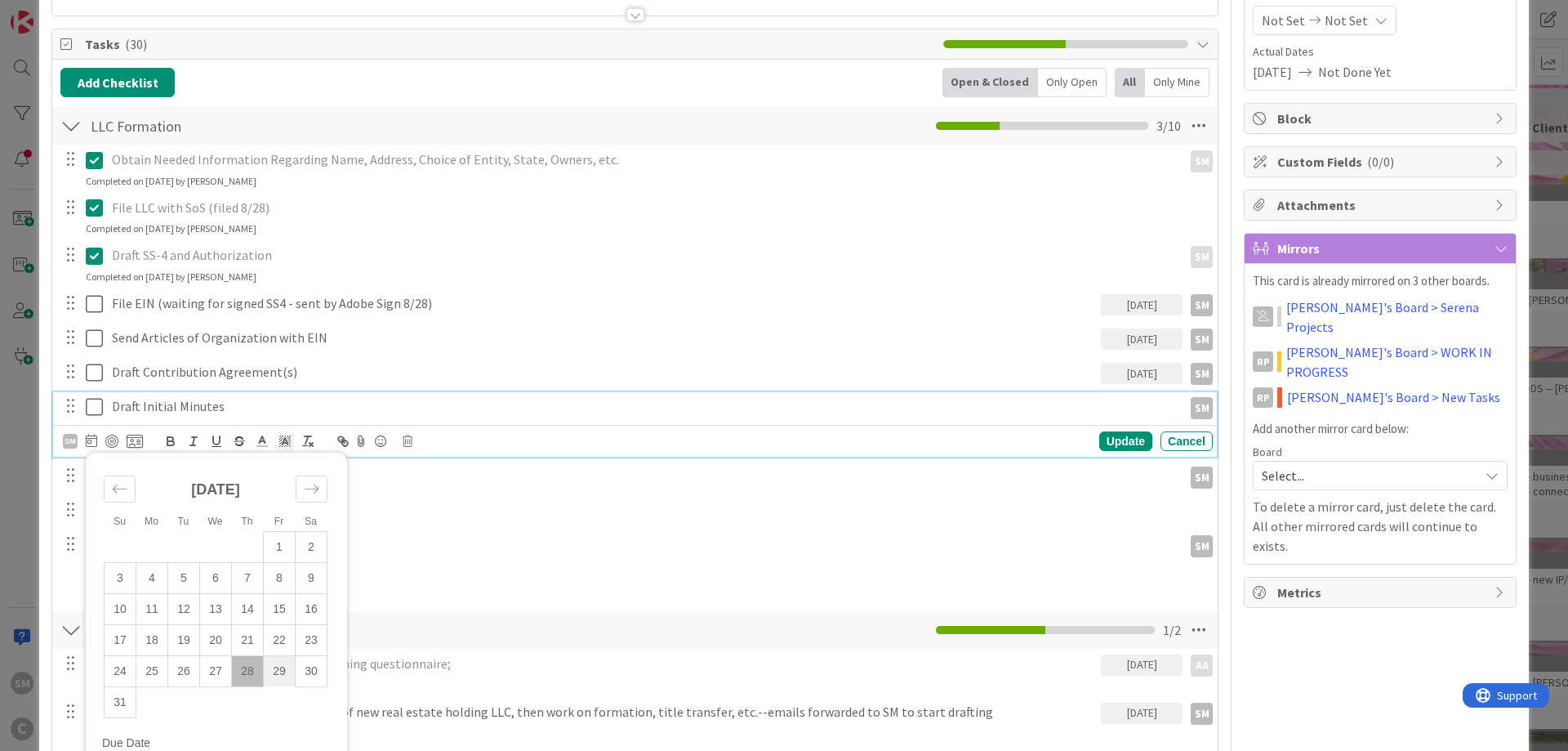
click at [284, 671] on td "29" at bounding box center [279, 671] width 32 height 31
type input "[DATE]"
click at [1132, 440] on div "Update" at bounding box center [1125, 441] width 53 height 20
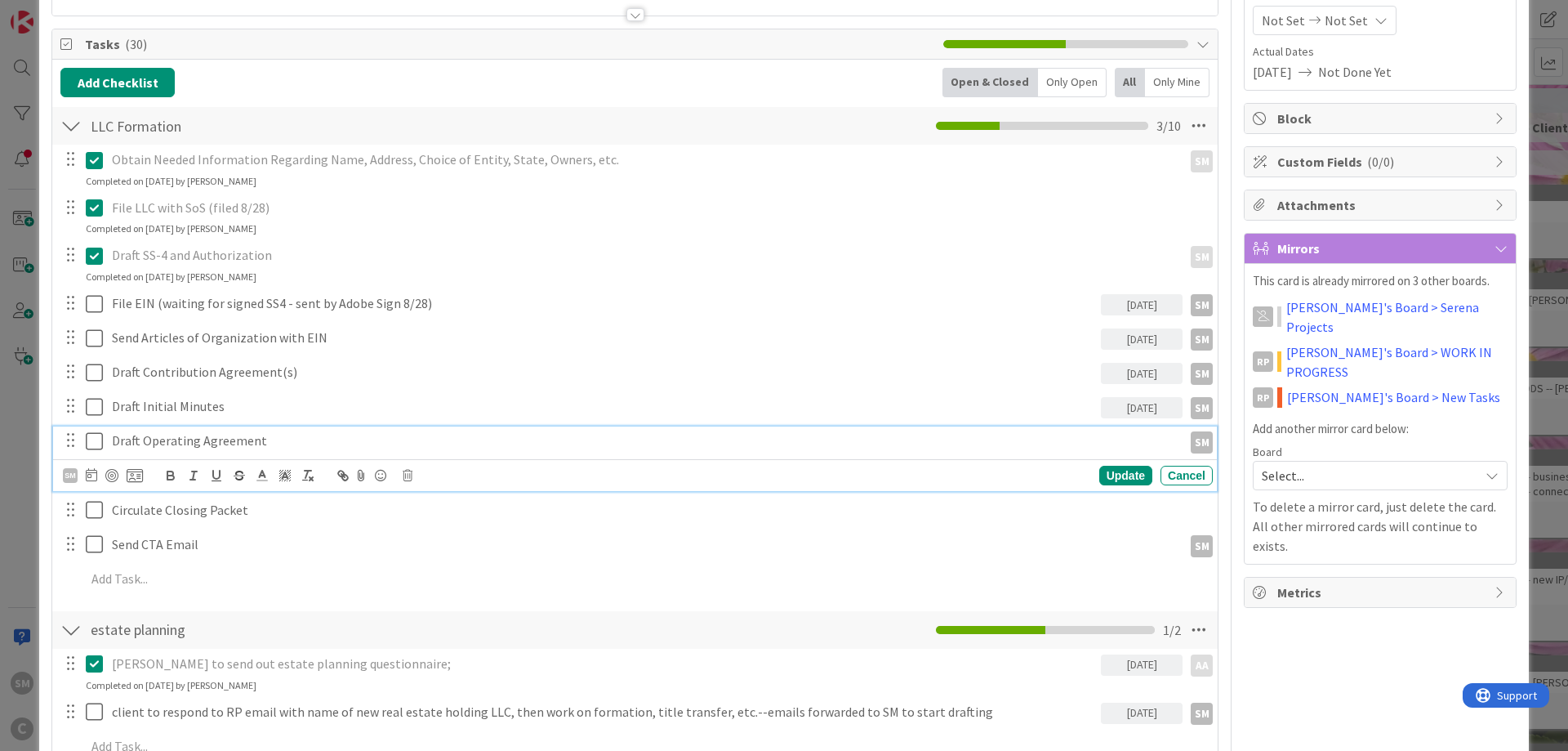
click at [167, 437] on p "Draft Operating Agreement" at bounding box center [644, 441] width 1064 height 19
click at [96, 472] on icon at bounding box center [91, 474] width 11 height 13
click at [284, 699] on td "29" at bounding box center [279, 706] width 32 height 31
type input "[DATE]"
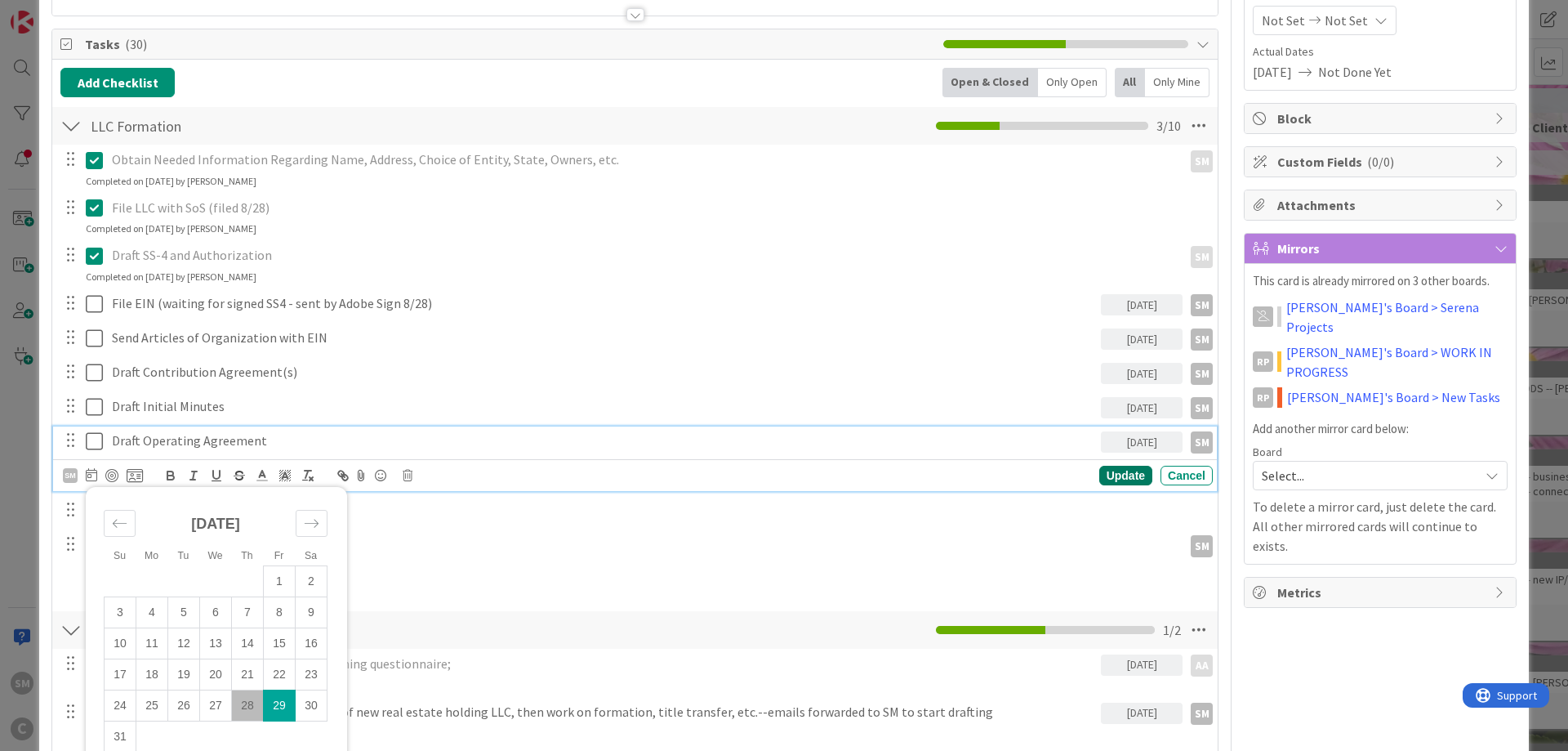
click at [1127, 479] on div "Update" at bounding box center [1125, 475] width 53 height 20
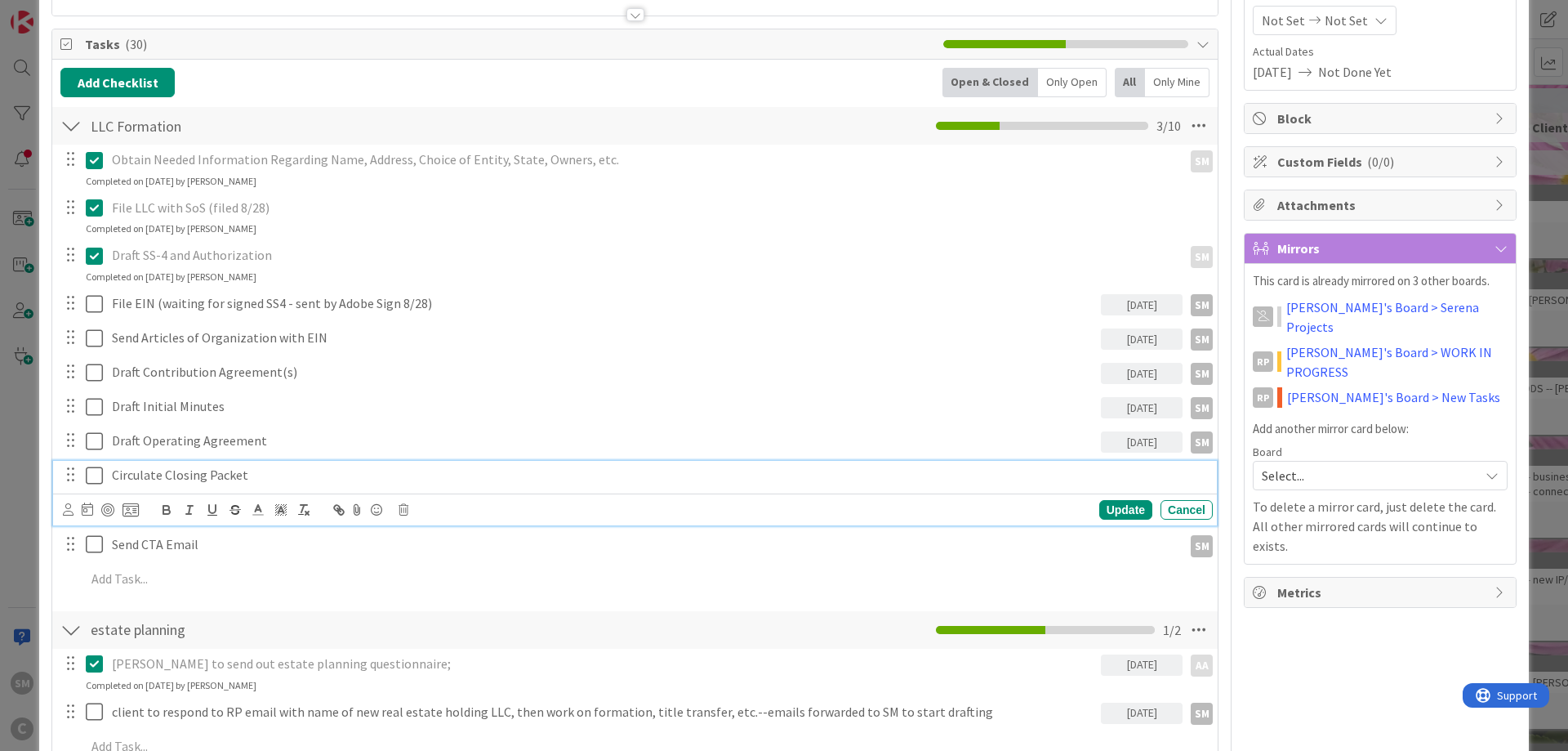
click at [143, 477] on p "Circulate Closing Packet" at bounding box center [659, 475] width 1094 height 19
click at [90, 507] on icon at bounding box center [87, 509] width 11 height 13
click at [126, 476] on p "Circulate Closing Packet" at bounding box center [659, 475] width 1094 height 19
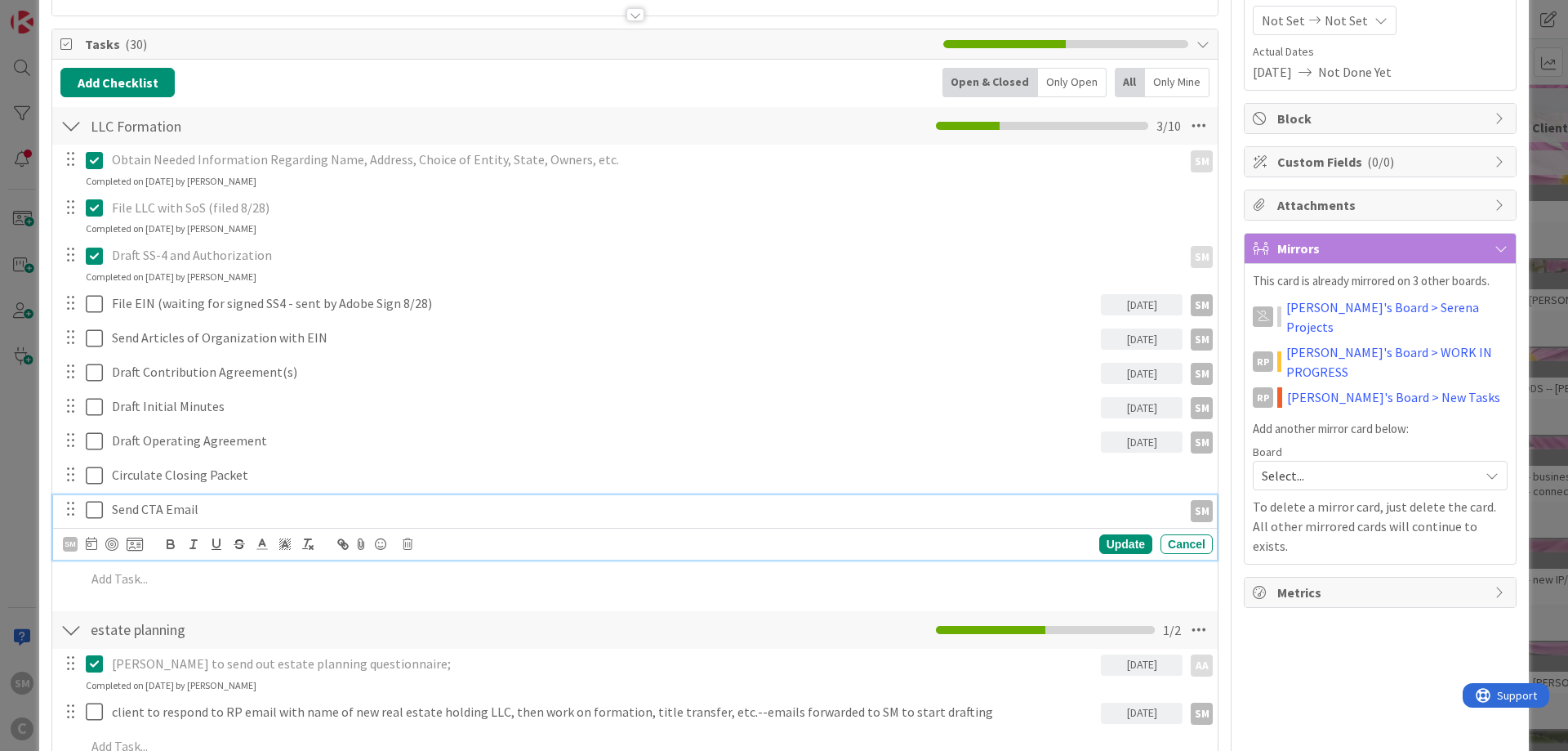
click at [208, 512] on p "Send CTA Email" at bounding box center [644, 510] width 1064 height 19
click at [424, 552] on div "SM Update Cancel" at bounding box center [637, 544] width 1150 height 23
click at [407, 544] on icon at bounding box center [407, 544] width 10 height 11
click at [472, 606] on div "Delete" at bounding box center [449, 614] width 60 height 30
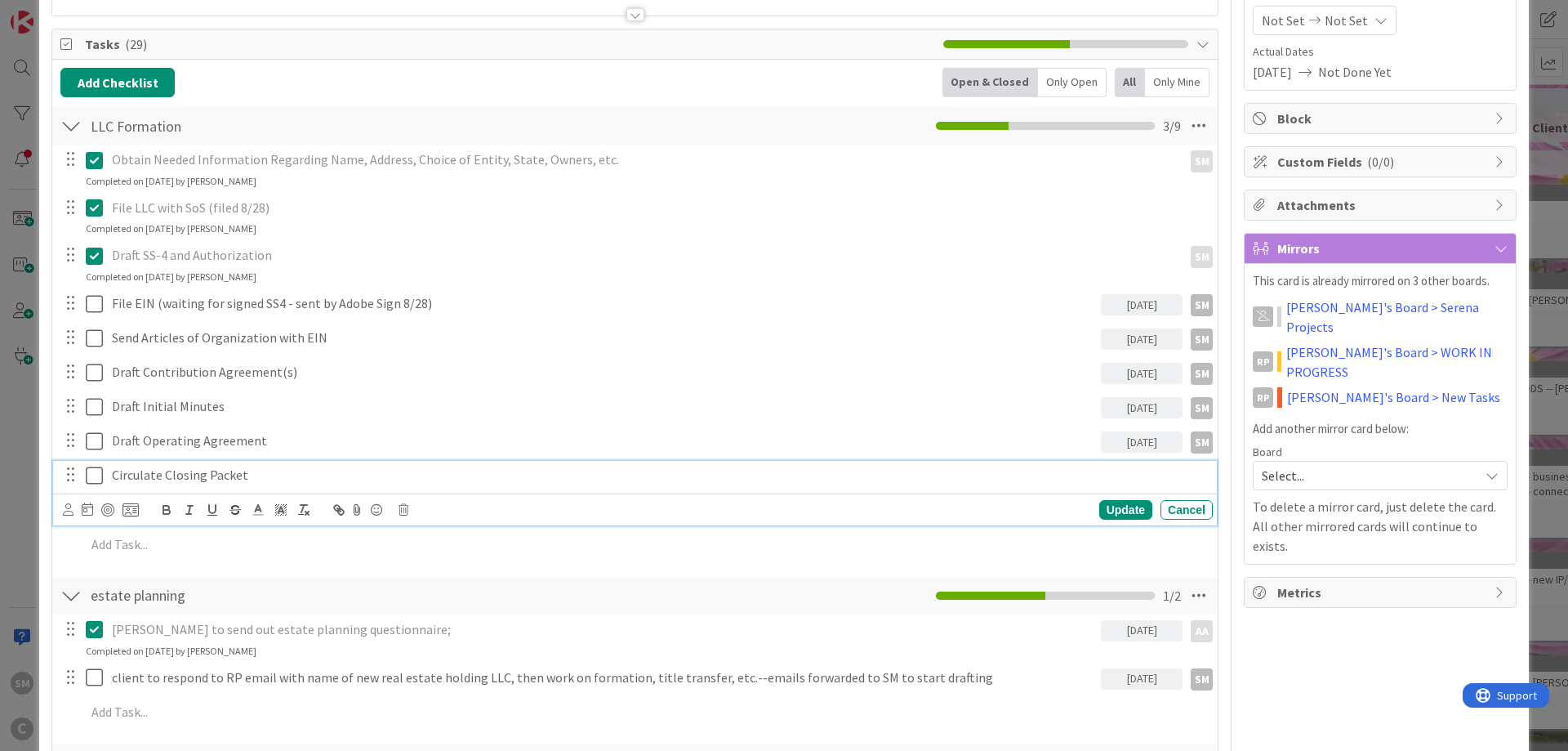
click at [112, 470] on div "Circulate Closing Packet" at bounding box center [658, 475] width 1107 height 29
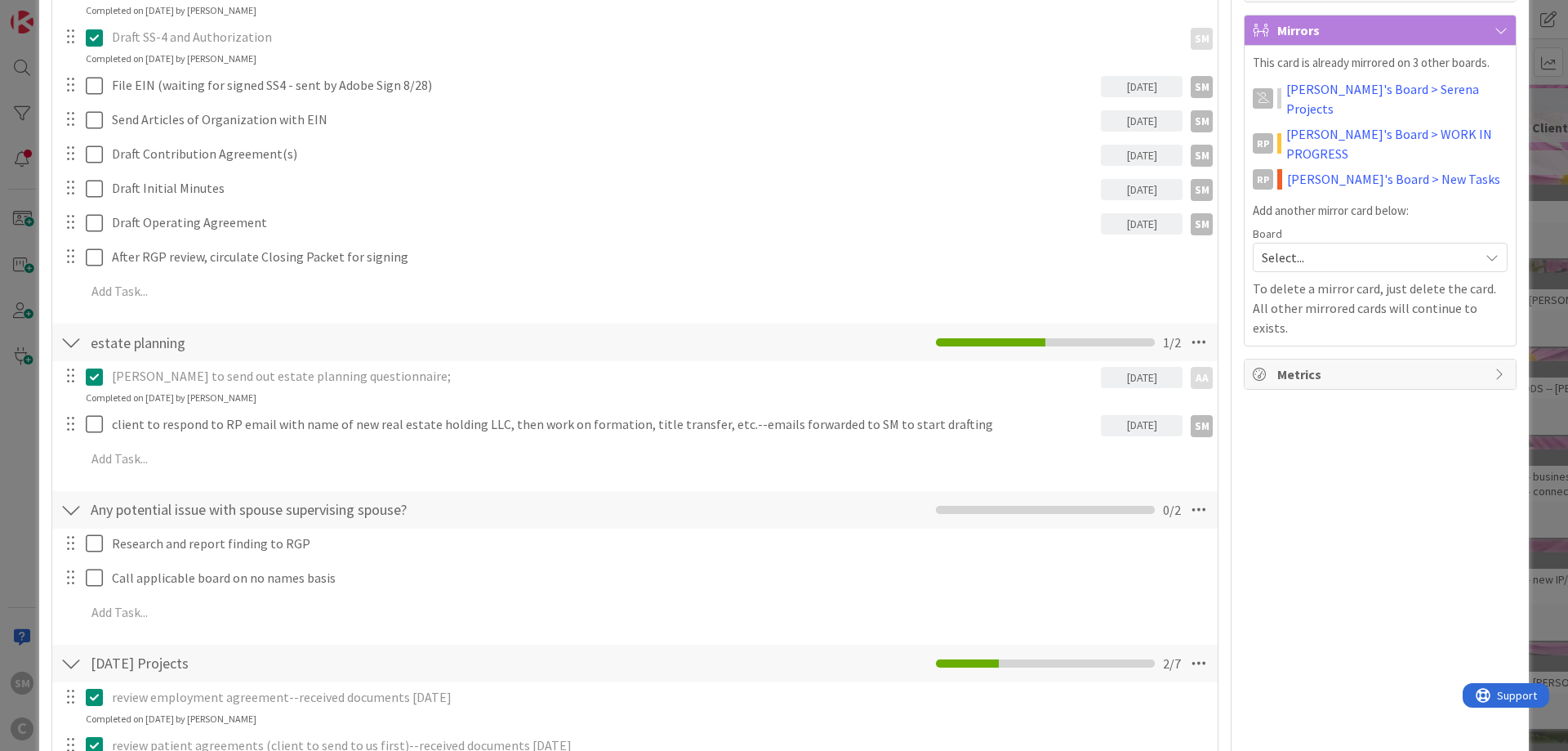
scroll to position [409, 0]
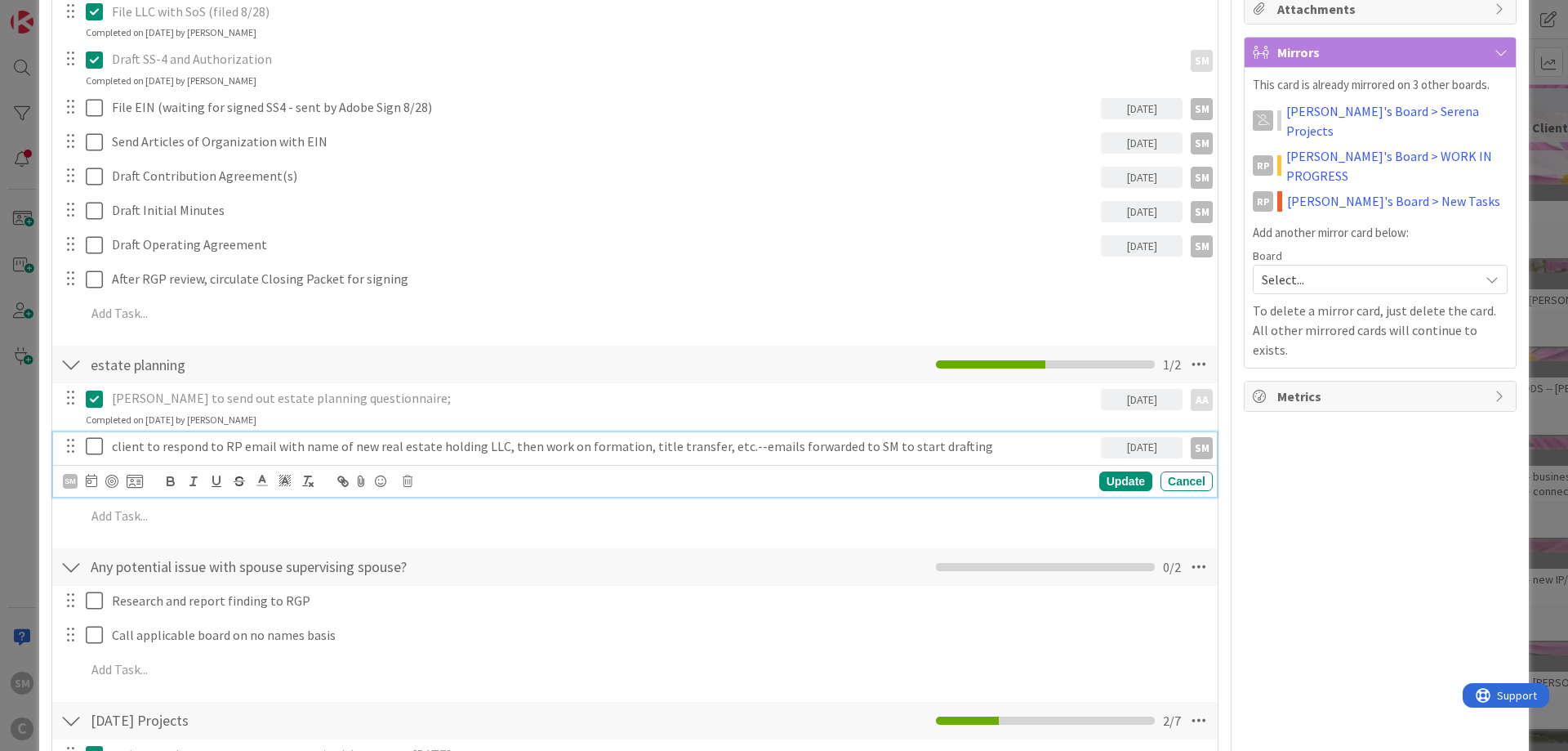
click at [95, 447] on icon at bounding box center [98, 446] width 24 height 20
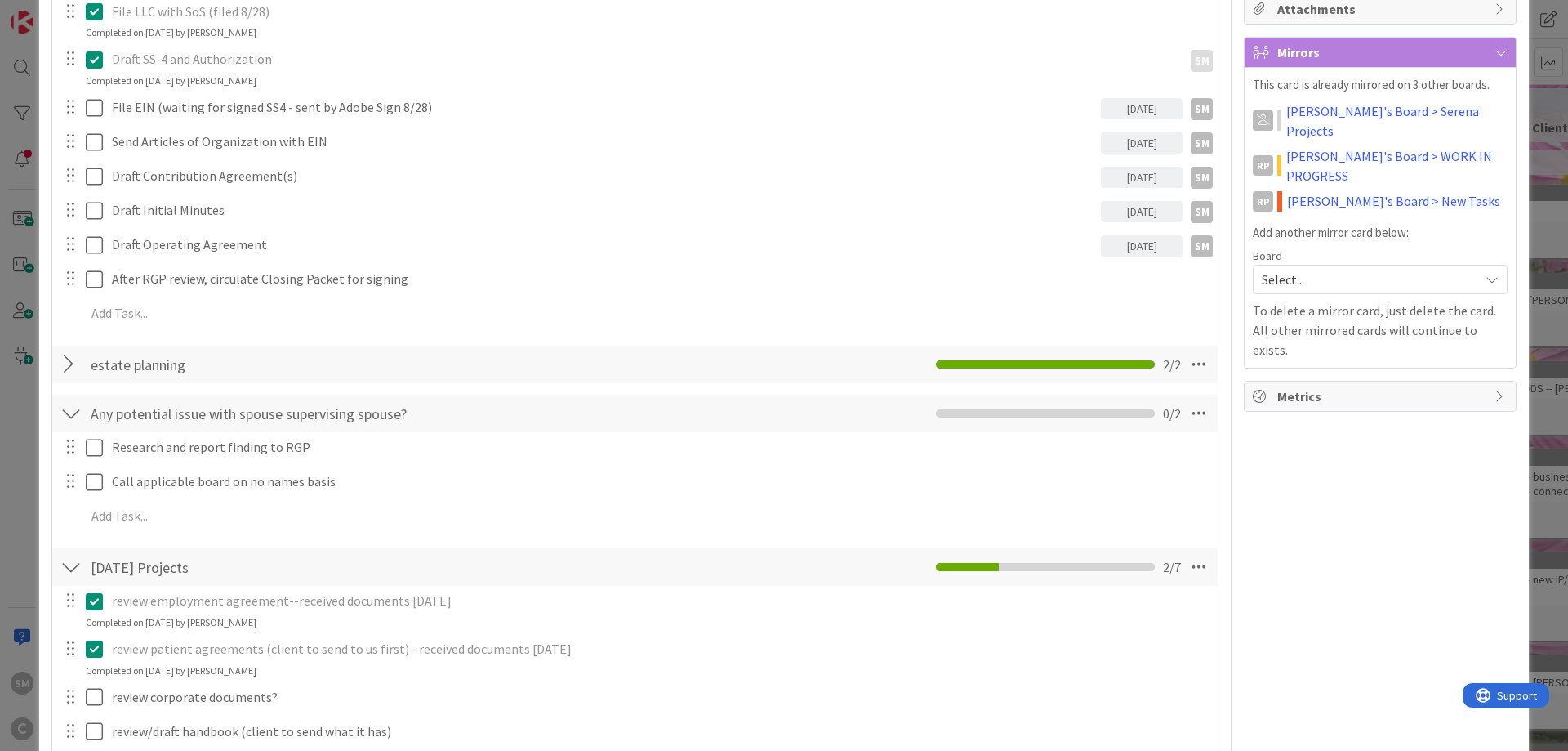
click at [77, 372] on div at bounding box center [70, 365] width 21 height 30
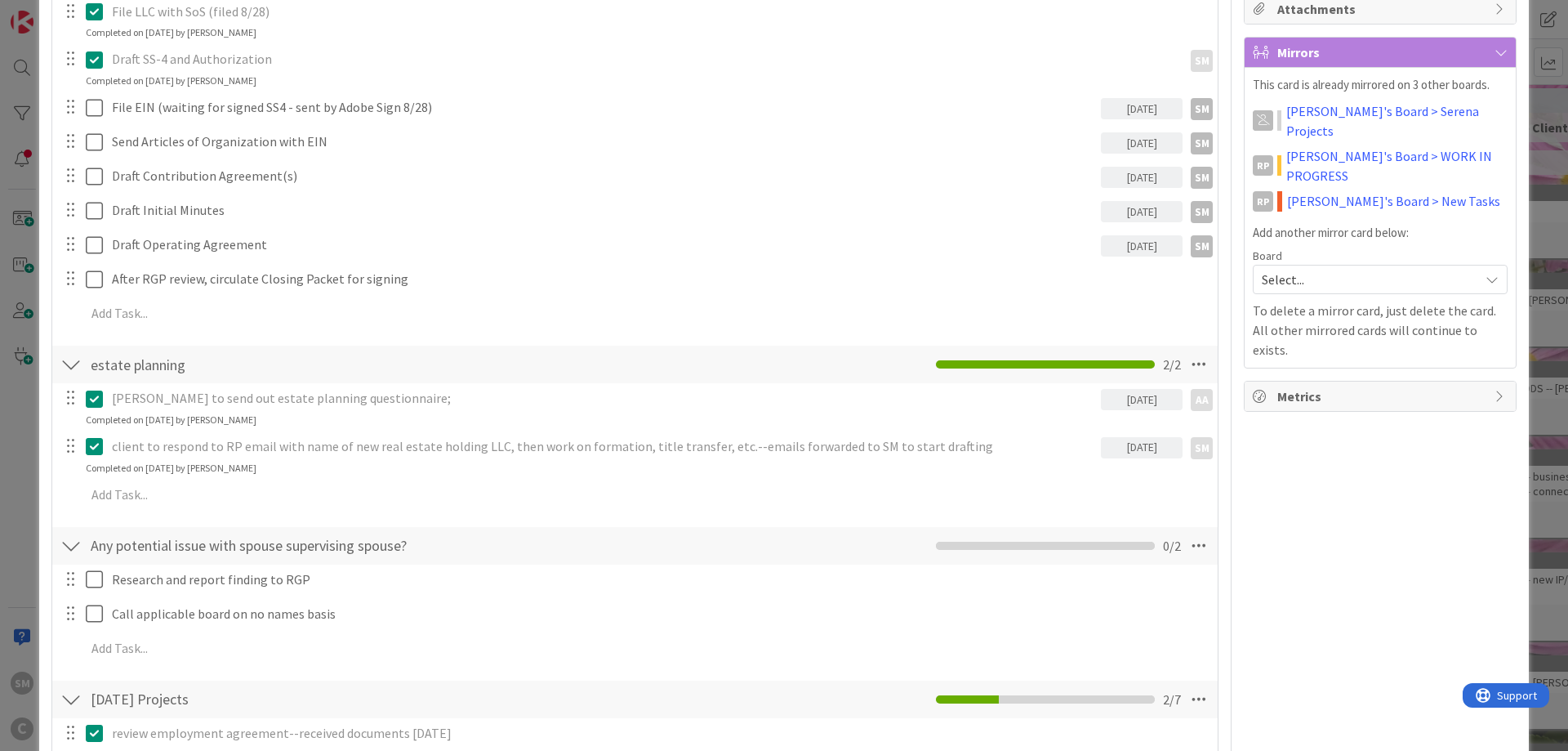
drag, startPoint x: 97, startPoint y: 451, endPoint x: 119, endPoint y: 458, distance: 23.1
click at [96, 451] on icon at bounding box center [98, 446] width 24 height 20
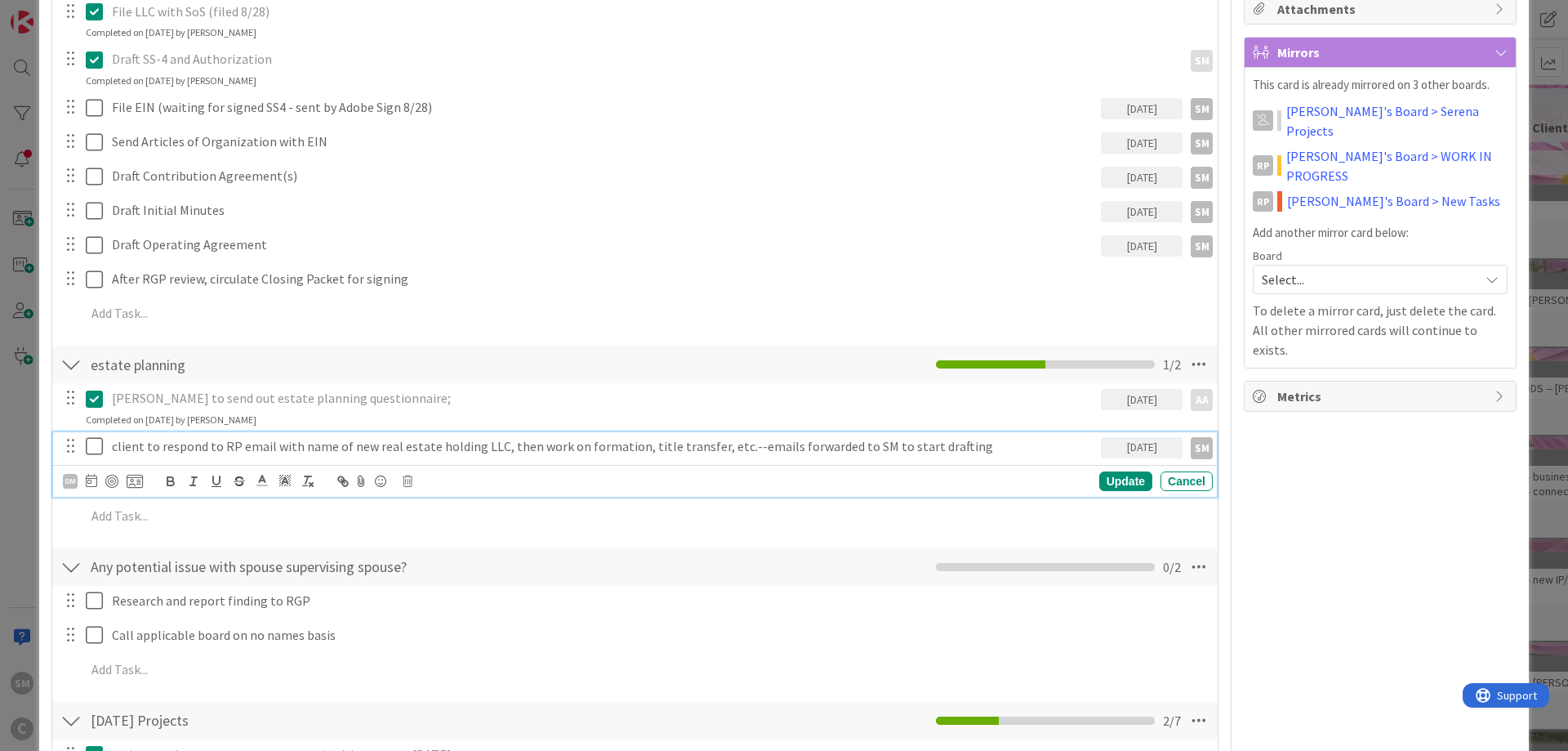
click at [971, 449] on p "client to respond to RP email with name of new real estate holding LLC, then wo…" at bounding box center [604, 446] width 983 height 19
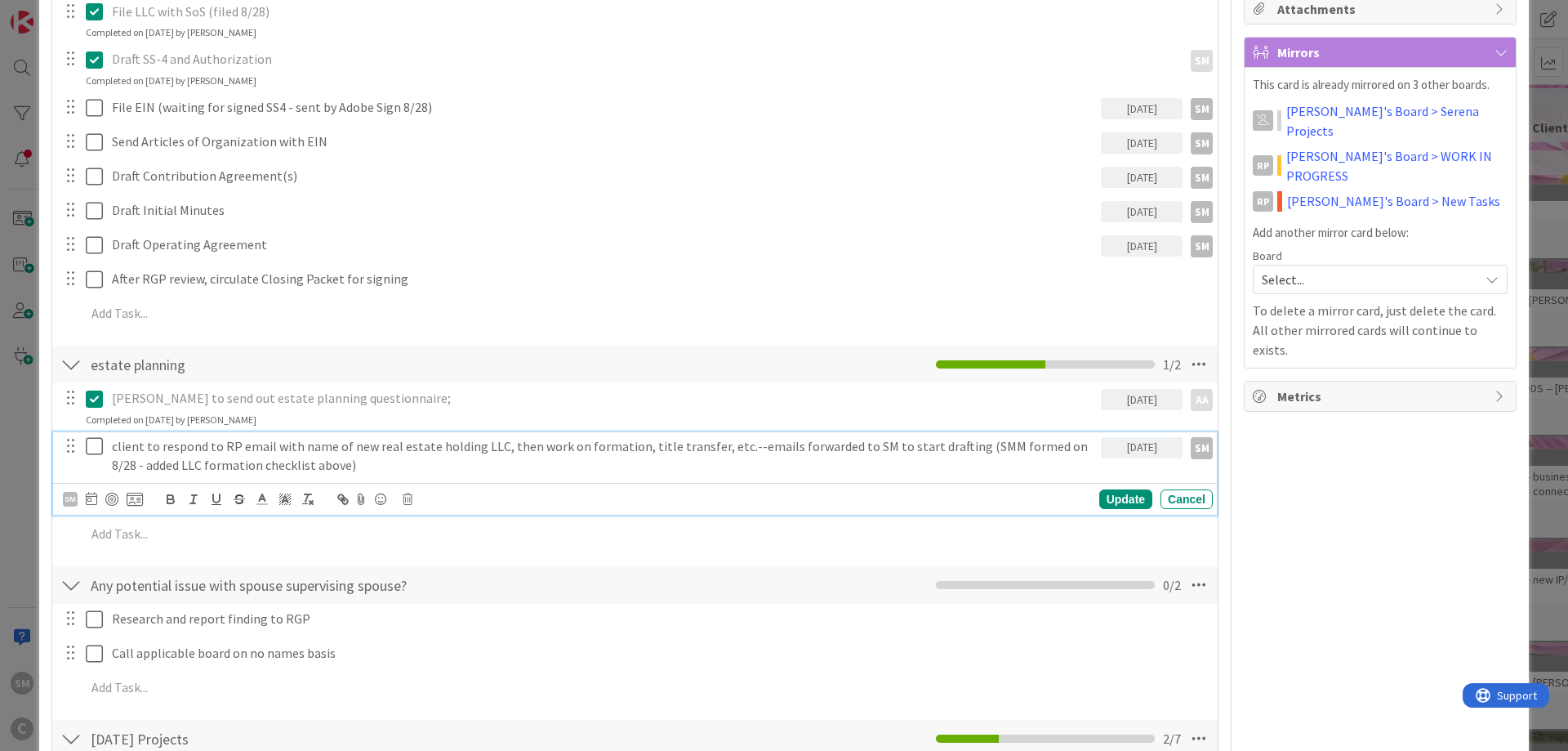
click at [101, 442] on icon at bounding box center [98, 446] width 24 height 20
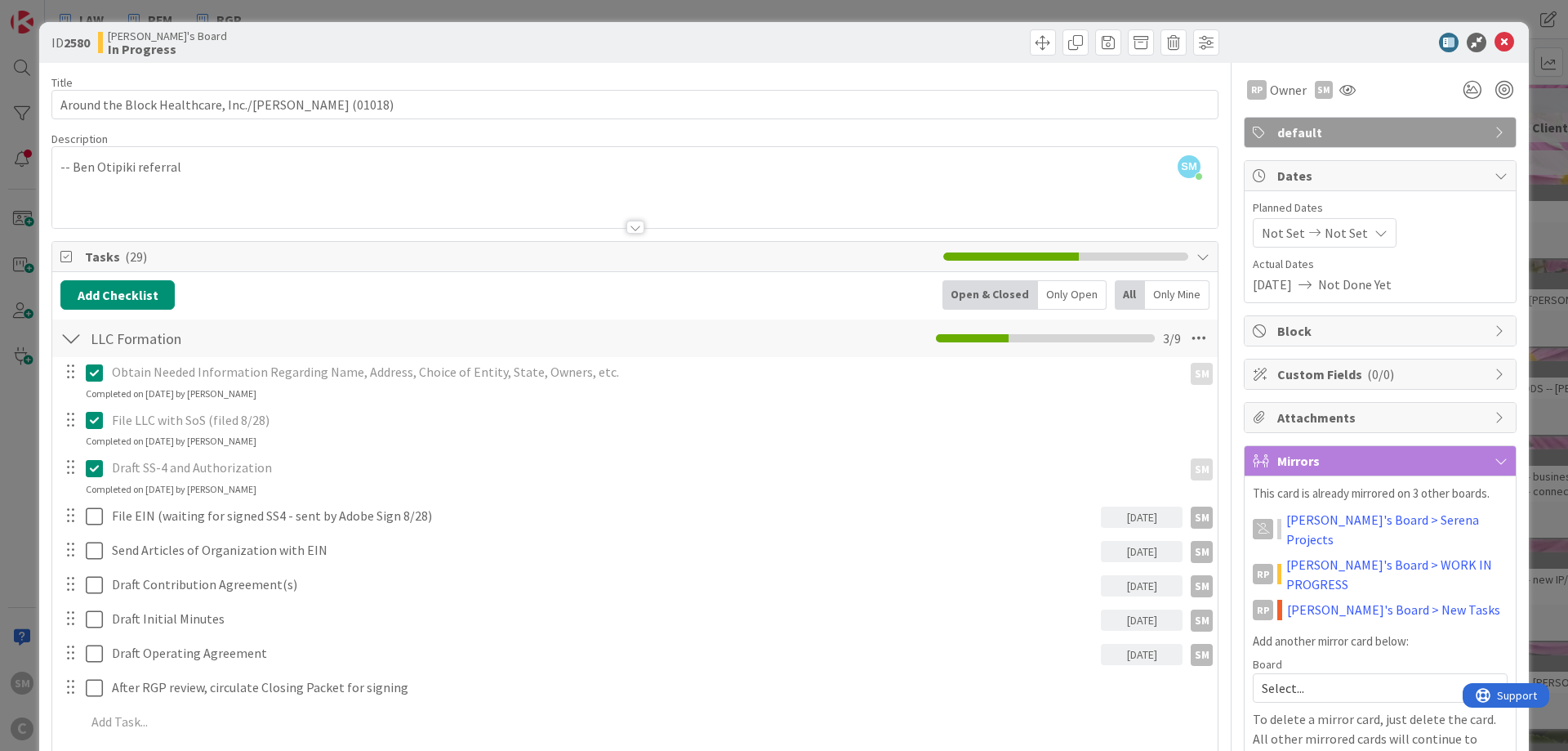
scroll to position [0, 0]
click at [1504, 37] on icon at bounding box center [1504, 44] width 20 height 20
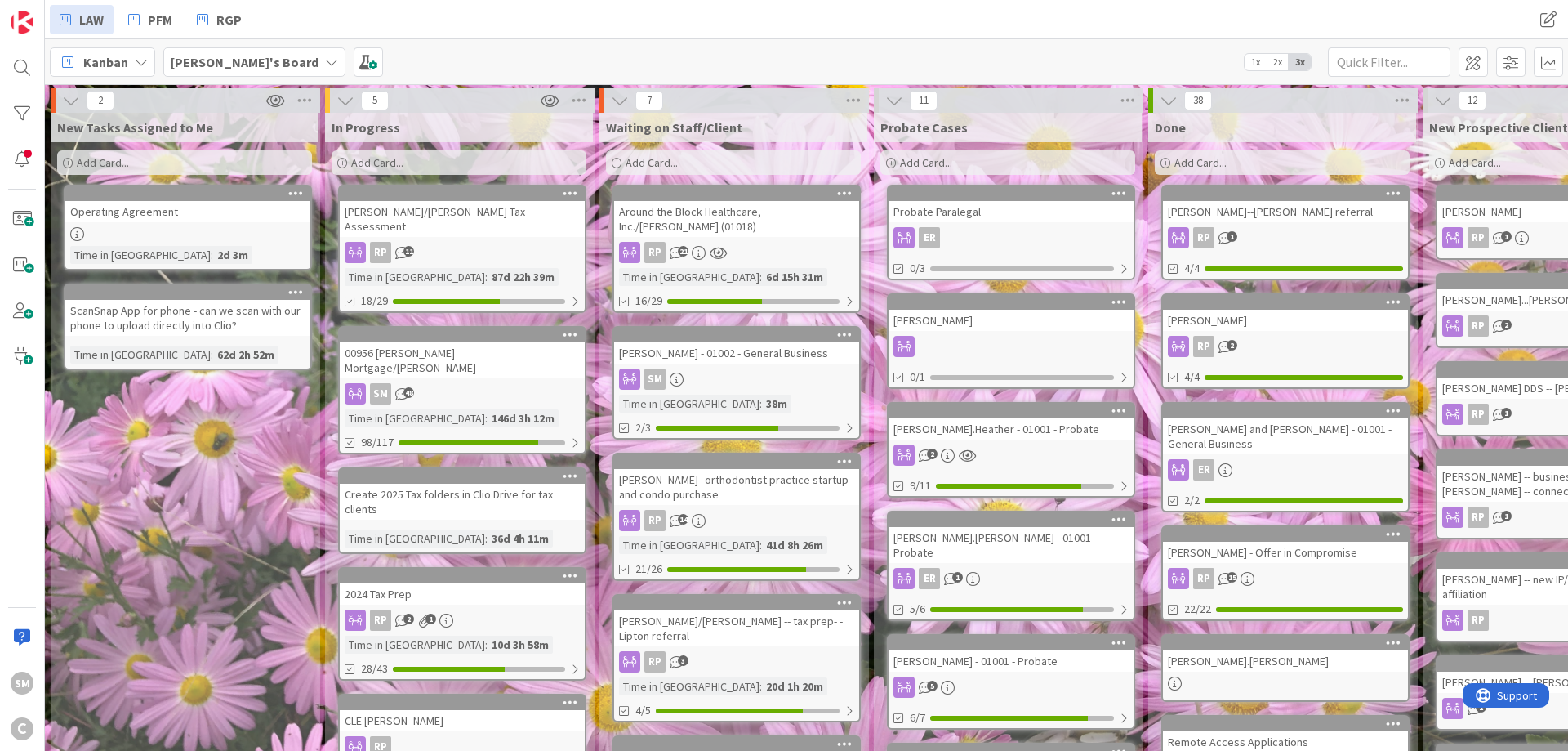
click at [235, 465] on div "New Tasks Assigned to Me Add Card... Operating Agreement Time in Column : 2d 3m…" at bounding box center [184, 741] width 268 height 1257
